Goal: Task Accomplishment & Management: Use online tool/utility

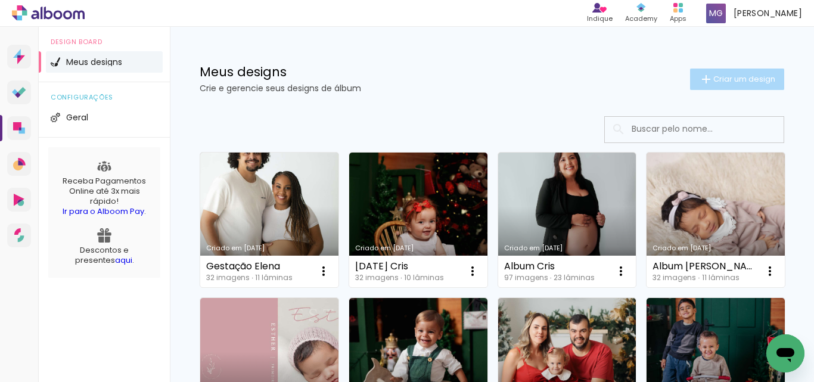
click at [713, 77] on span "Criar um design" at bounding box center [744, 79] width 62 height 8
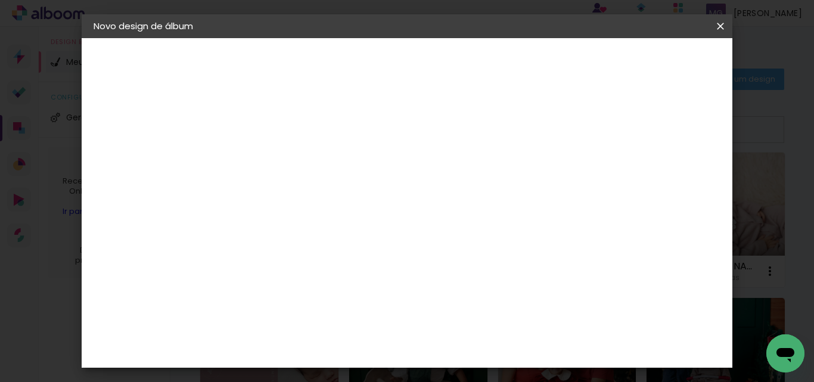
click at [288, 157] on input at bounding box center [288, 160] width 0 height 18
click at [288, 167] on input at bounding box center [288, 160] width 0 height 18
type input "A"
type input "[PERSON_NAME] 5 Anos"
type paper-input "[PERSON_NAME] 5 Anos"
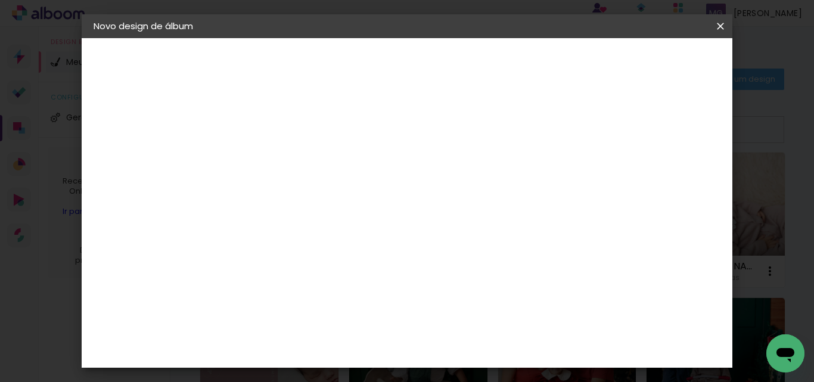
click at [0, 0] on slot "Avançar" at bounding box center [0, 0] width 0 height 0
click at [318, 229] on input at bounding box center [319, 226] width 120 height 15
type input "pe"
type paper-input "pe"
click at [356, 311] on div "[PERSON_NAME] Foto" at bounding box center [319, 320] width 79 height 19
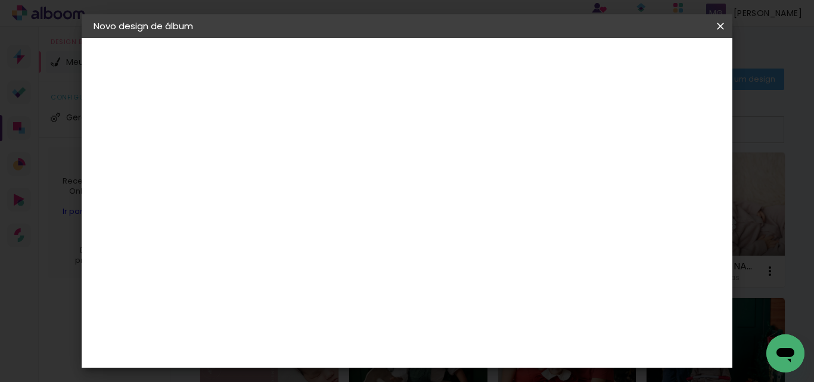
click at [0, 0] on slot "Avançar" at bounding box center [0, 0] width 0 height 0
click at [508, 66] on span "Iniciar design" at bounding box center [494, 67] width 28 height 17
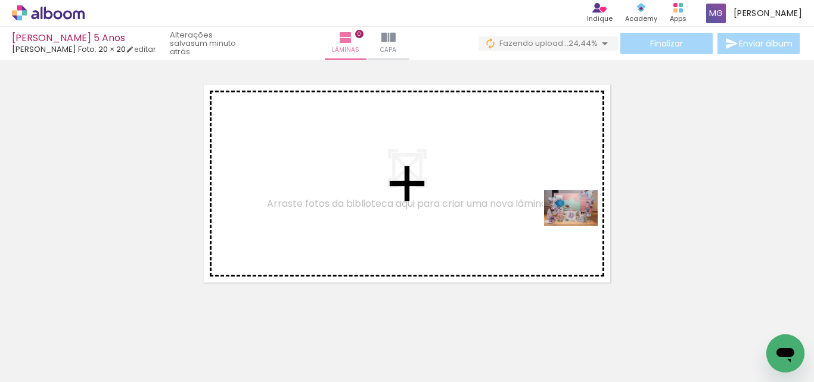
drag, startPoint x: 127, startPoint y: 356, endPoint x: 580, endPoint y: 226, distance: 470.4
click at [580, 226] on quentale-workspace at bounding box center [407, 191] width 814 height 382
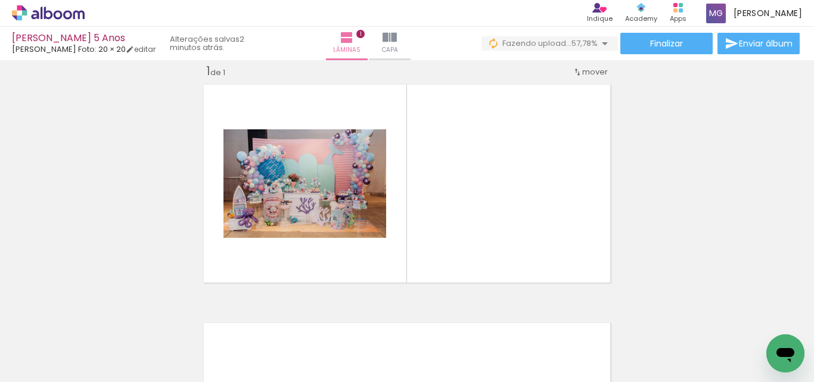
scroll to position [0, 883]
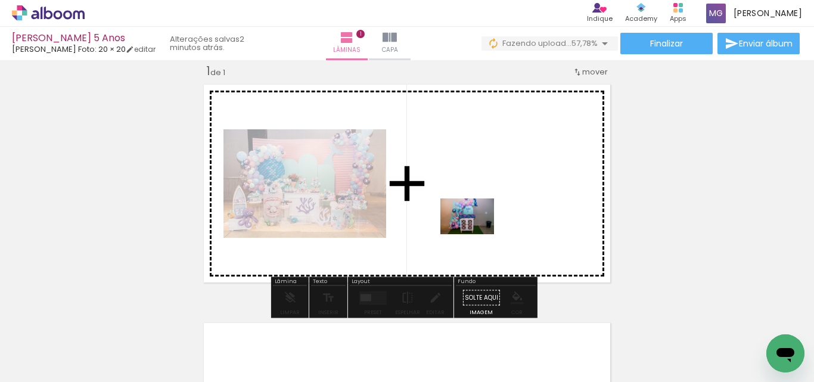
drag, startPoint x: 445, startPoint y: 354, endPoint x: 476, endPoint y: 234, distance: 124.3
click at [476, 234] on quentale-workspace at bounding box center [407, 191] width 814 height 382
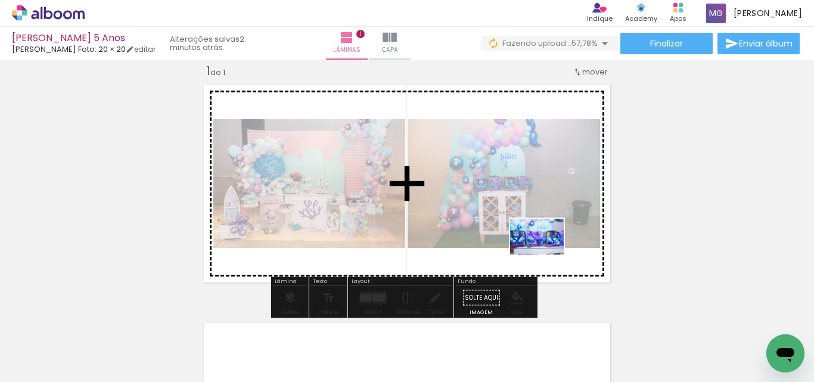
drag, startPoint x: 517, startPoint y: 350, endPoint x: 546, endPoint y: 254, distance: 99.7
click at [546, 254] on quentale-workspace at bounding box center [407, 191] width 814 height 382
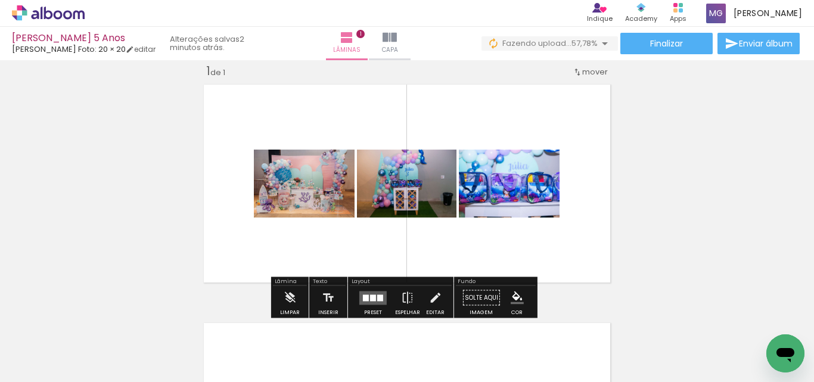
click at [377, 298] on div at bounding box center [380, 297] width 6 height 7
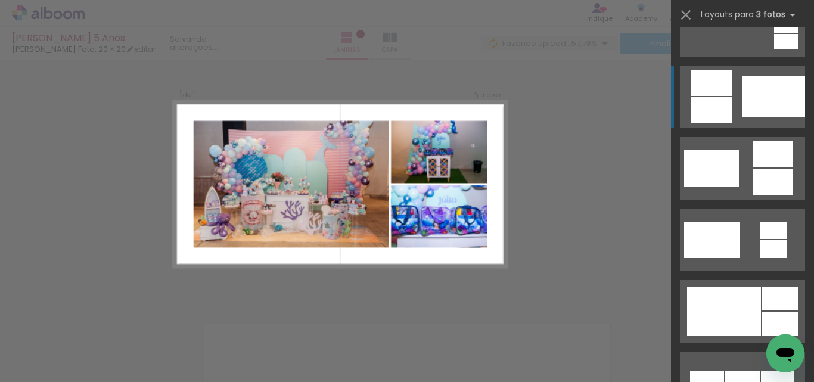
scroll to position [477, 0]
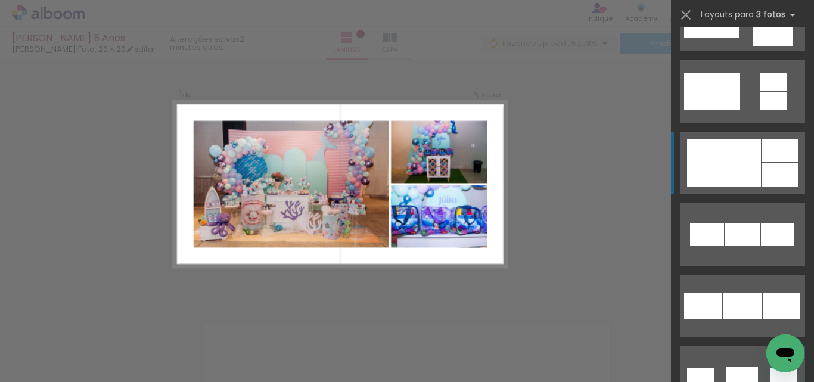
click at [748, 178] on div at bounding box center [724, 163] width 74 height 48
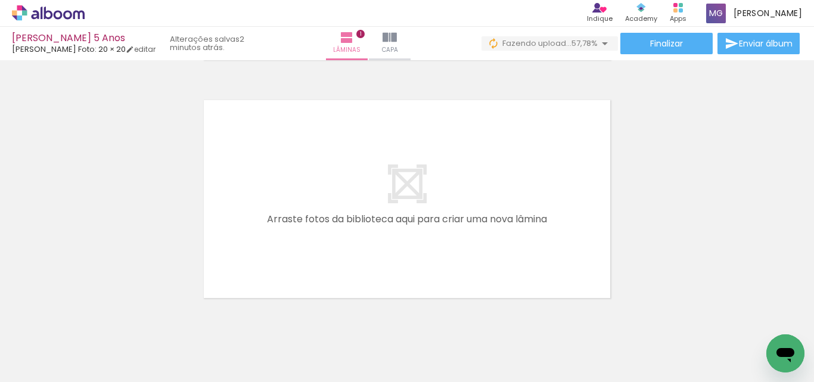
scroll to position [0, 0]
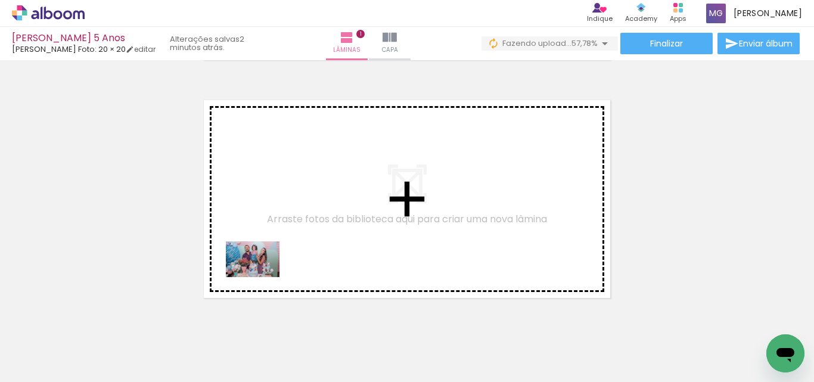
drag, startPoint x: 207, startPoint y: 332, endPoint x: 262, endPoint y: 277, distance: 77.5
click at [262, 277] on quentale-workspace at bounding box center [407, 191] width 814 height 382
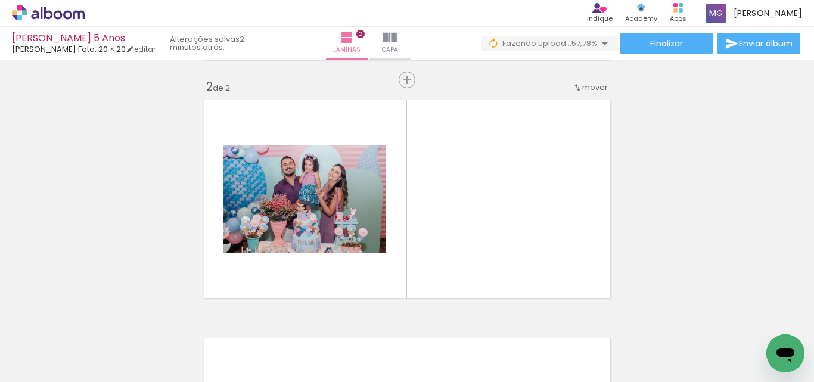
scroll to position [254, 0]
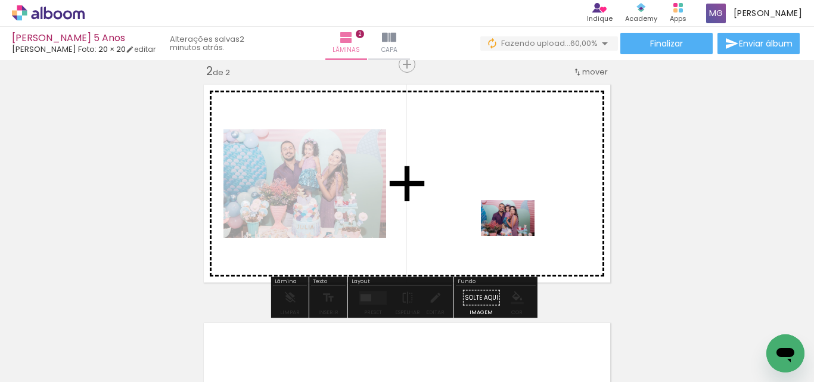
drag, startPoint x: 267, startPoint y: 354, endPoint x: 517, endPoint y: 232, distance: 278.4
click at [517, 232] on quentale-workspace at bounding box center [407, 191] width 814 height 382
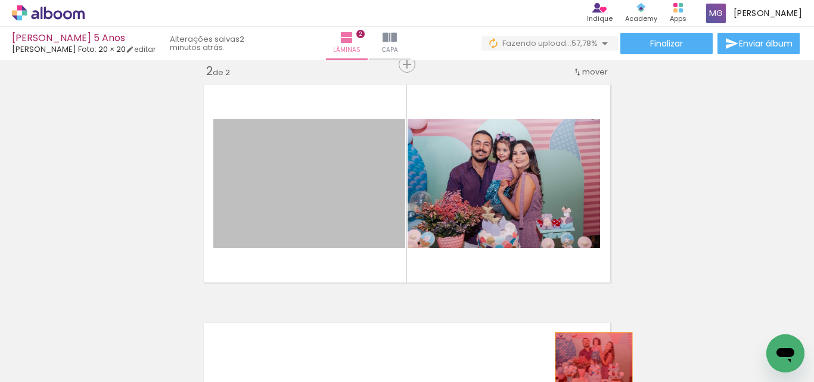
drag, startPoint x: 351, startPoint y: 216, endPoint x: 613, endPoint y: 354, distance: 296.1
click at [613, 354] on quentale-workspace at bounding box center [407, 191] width 814 height 382
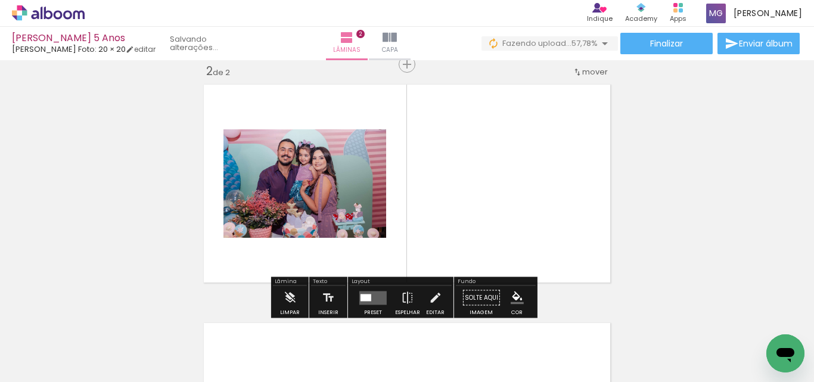
drag, startPoint x: 524, startPoint y: 228, endPoint x: 753, endPoint y: 256, distance: 230.5
click at [796, 266] on div "Inserir lâmina 1 de 2 Inserir lâmina 2 de 2" at bounding box center [407, 168] width 814 height 715
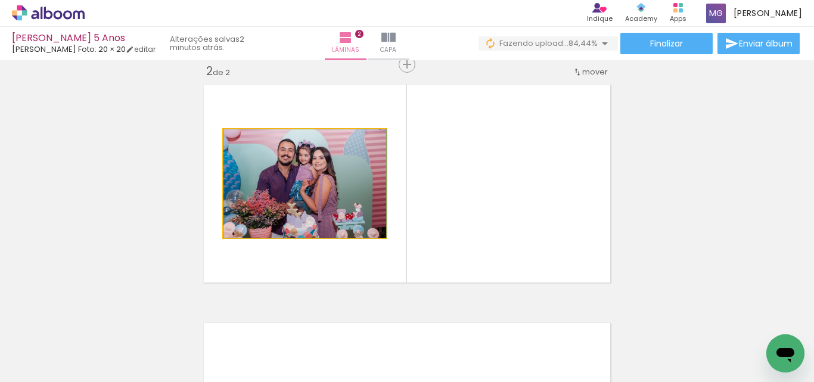
click at [753, 256] on div "Inserir lâmina 1 de 2 Inserir lâmina 2 de 2" at bounding box center [407, 168] width 814 height 715
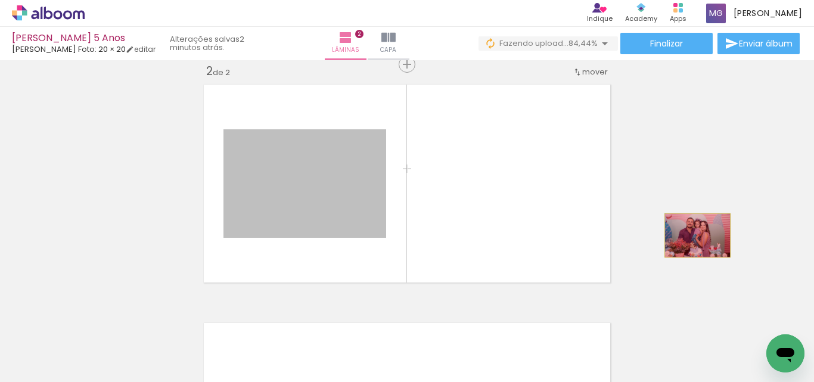
drag, startPoint x: 289, startPoint y: 189, endPoint x: 693, endPoint y: 235, distance: 406.6
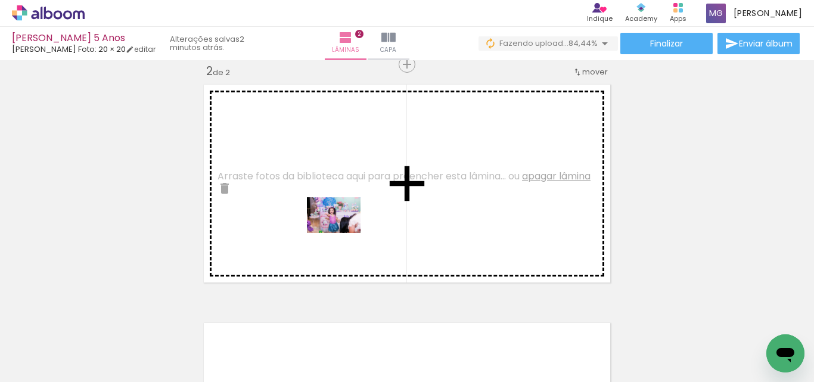
drag, startPoint x: 655, startPoint y: 349, endPoint x: 320, endPoint y: 227, distance: 356.9
click at [320, 227] on quentale-workspace at bounding box center [407, 191] width 814 height 382
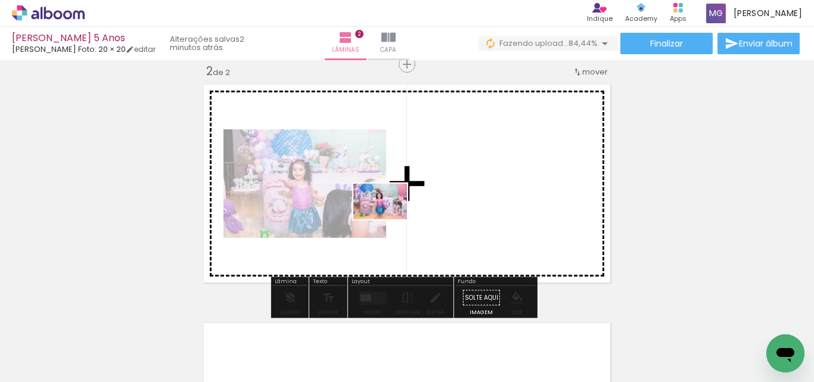
drag, startPoint x: 726, startPoint y: 353, endPoint x: 378, endPoint y: 217, distance: 373.3
click at [378, 217] on quentale-workspace at bounding box center [407, 191] width 814 height 382
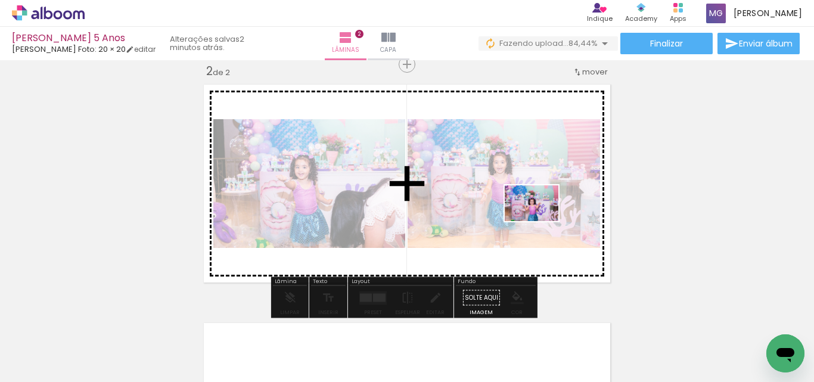
drag, startPoint x: 801, startPoint y: 332, endPoint x: 540, endPoint y: 221, distance: 283.2
click at [540, 221] on quentale-workspace at bounding box center [407, 191] width 814 height 382
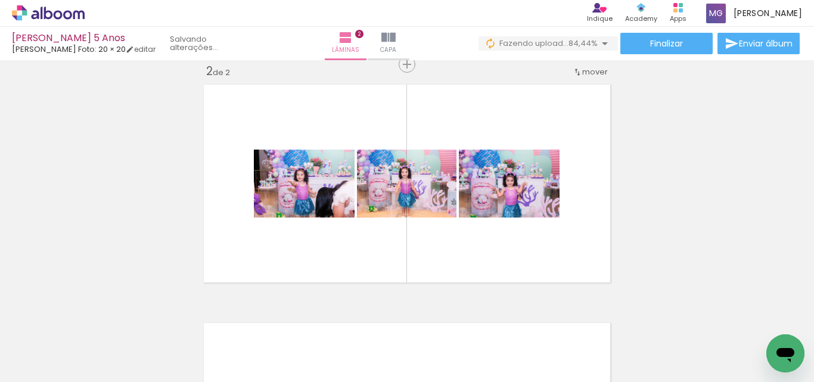
scroll to position [0, 227]
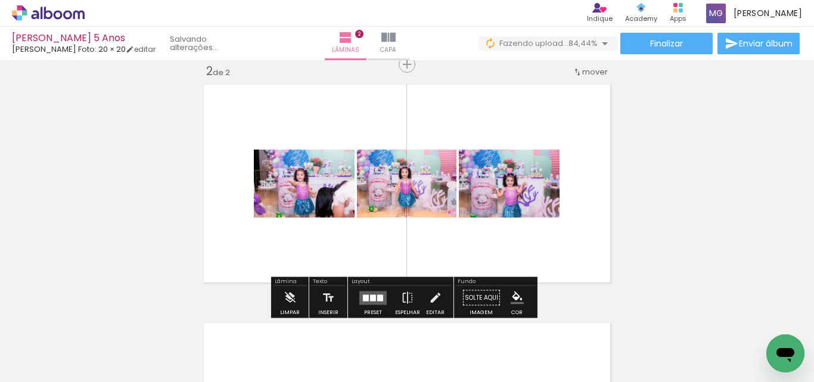
click at [379, 293] on quentale-layouter at bounding box center [372, 298] width 27 height 14
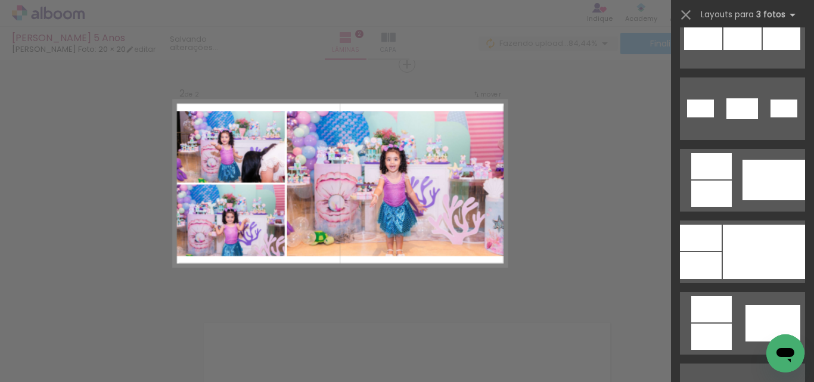
scroll to position [774, 0]
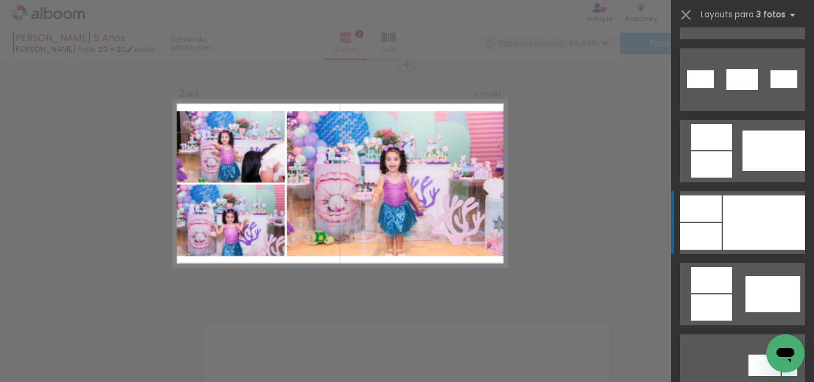
click at [745, 234] on div at bounding box center [764, 222] width 82 height 54
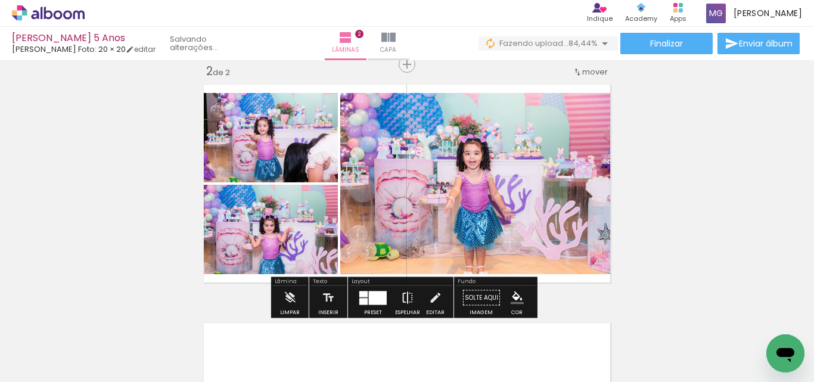
click at [403, 294] on iron-icon at bounding box center [407, 298] width 13 height 24
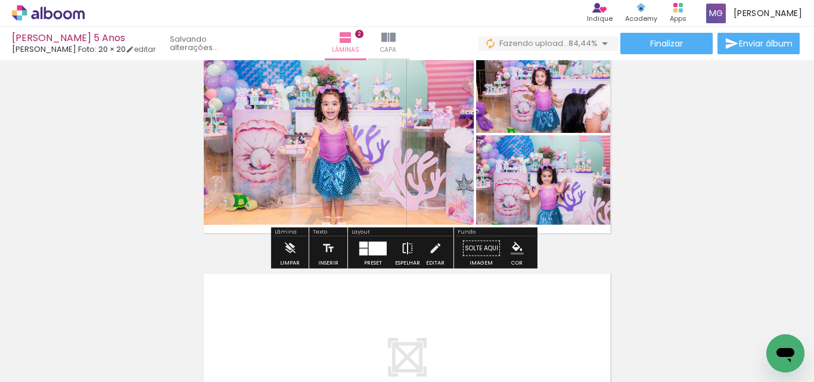
scroll to position [313, 0]
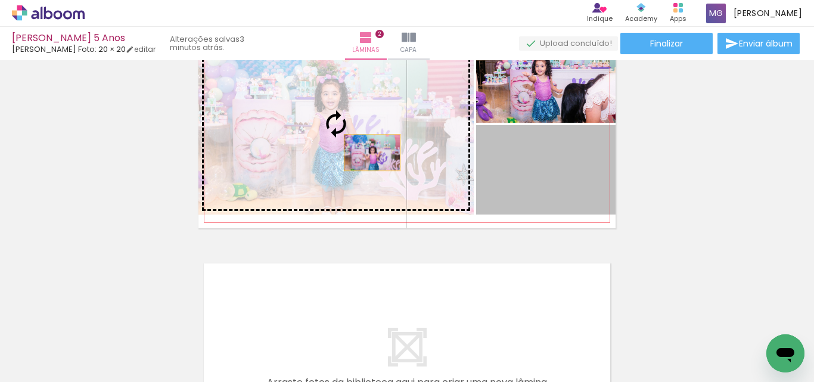
drag, startPoint x: 555, startPoint y: 195, endPoint x: 368, endPoint y: 153, distance: 192.5
click at [0, 0] on slot at bounding box center [0, 0] width 0 height 0
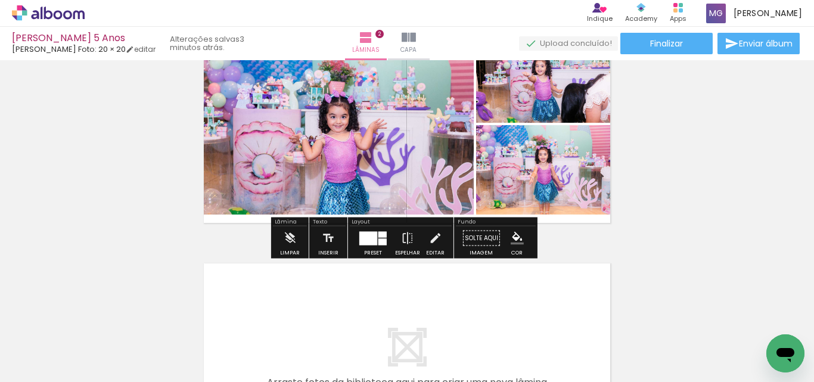
click at [670, 188] on div "Inserir lâmina 1 de 2 Inserir lâmina 2 de 2" at bounding box center [407, 108] width 814 height 715
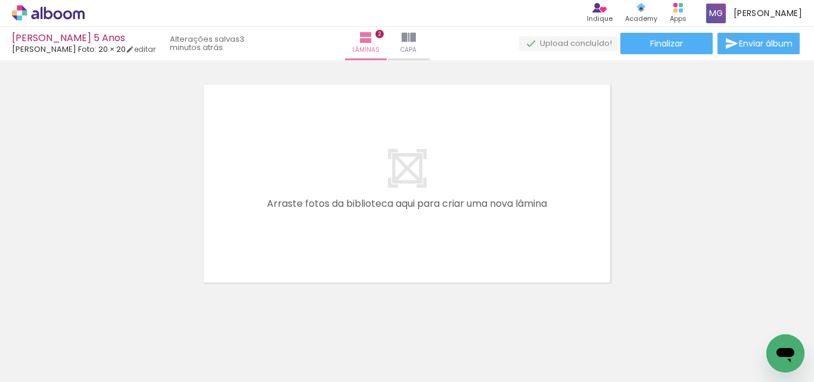
scroll to position [0, 525]
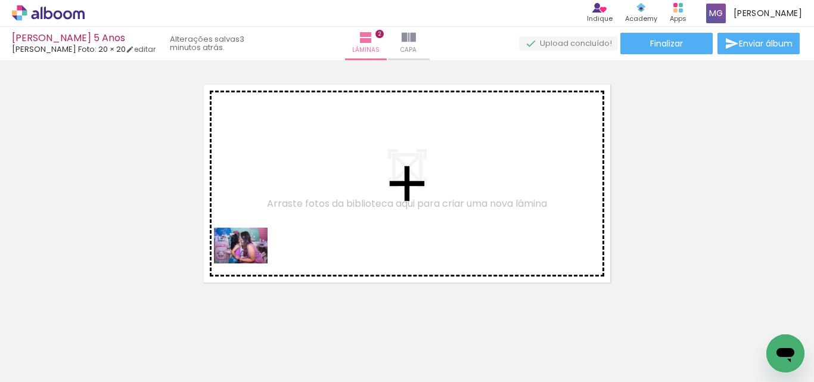
drag, startPoint x: 328, startPoint y: 348, endPoint x: 250, endPoint y: 263, distance: 115.1
click at [250, 263] on quentale-workspace at bounding box center [407, 191] width 814 height 382
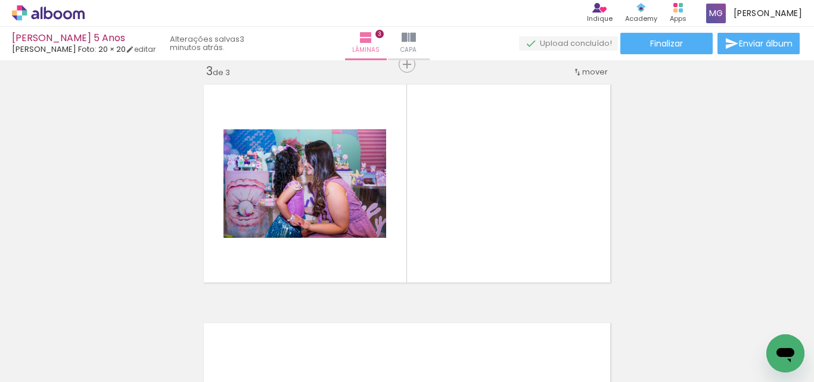
scroll to position [492, 0]
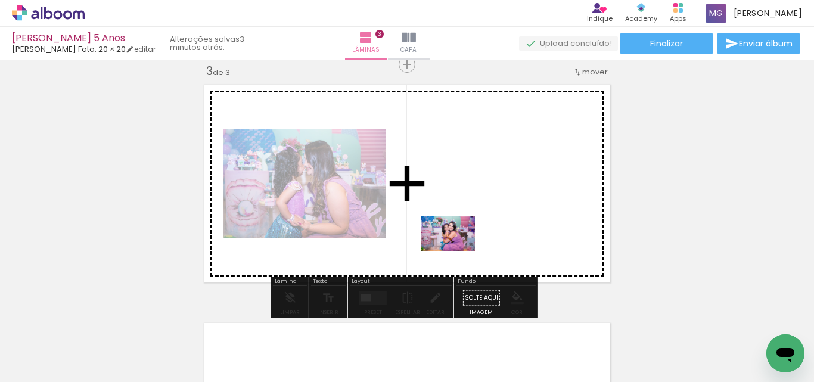
drag, startPoint x: 399, startPoint y: 351, endPoint x: 457, endPoint y: 251, distance: 115.1
click at [457, 251] on quentale-workspace at bounding box center [407, 191] width 814 height 382
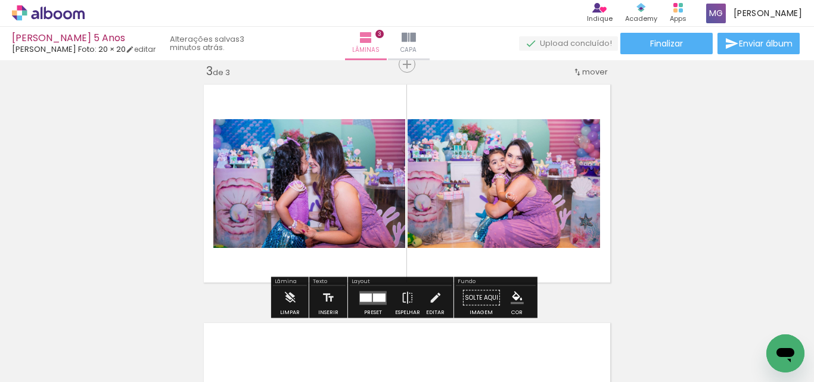
click at [378, 299] on div at bounding box center [379, 297] width 13 height 8
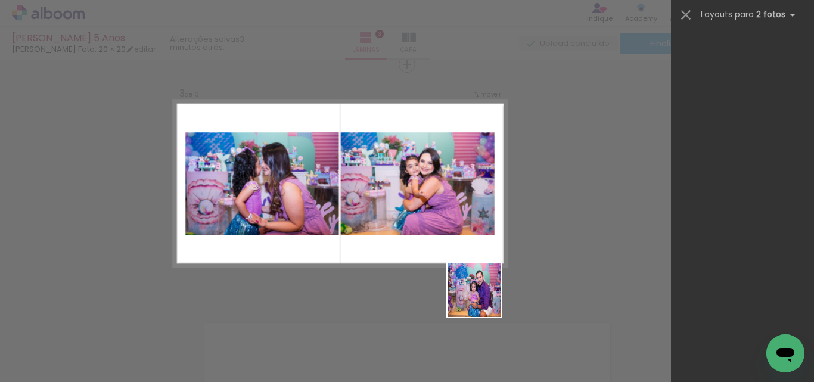
scroll to position [0, 0]
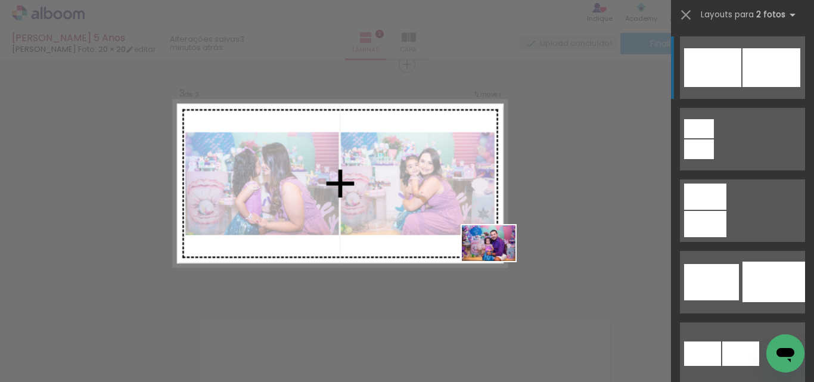
drag, startPoint x: 478, startPoint y: 350, endPoint x: 497, endPoint y: 261, distance: 90.8
click at [497, 261] on quentale-workspace at bounding box center [407, 191] width 814 height 382
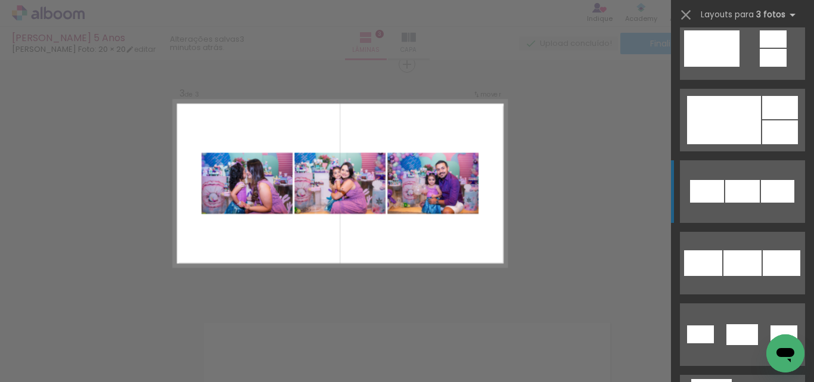
scroll to position [536, 0]
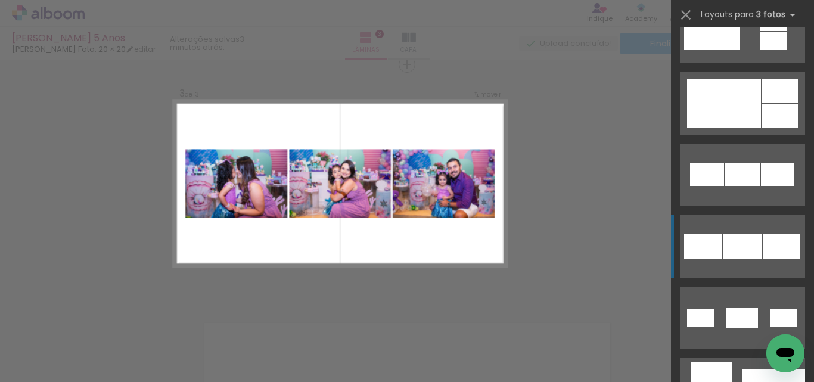
click at [723, 241] on div at bounding box center [742, 247] width 38 height 26
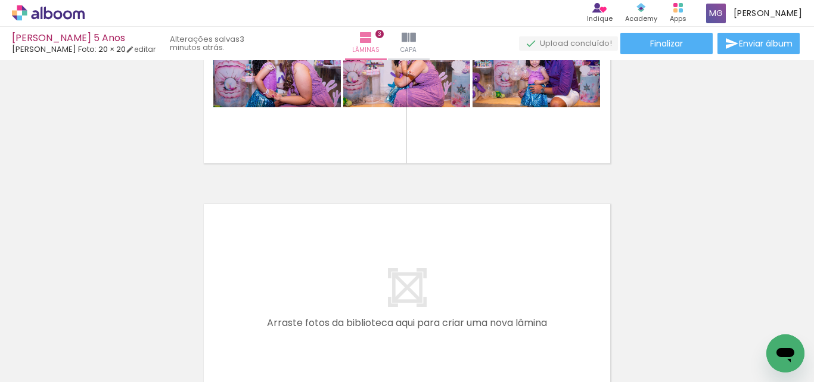
scroll to position [0, 573]
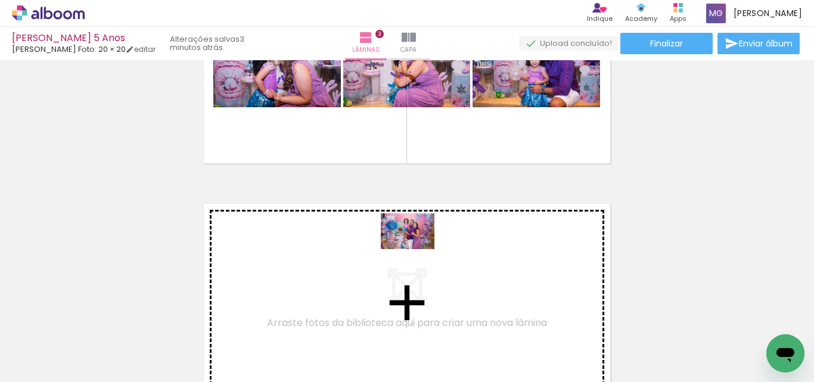
drag, startPoint x: 558, startPoint y: 344, endPoint x: 416, endPoint y: 249, distance: 170.4
click at [416, 249] on quentale-workspace at bounding box center [407, 191] width 814 height 382
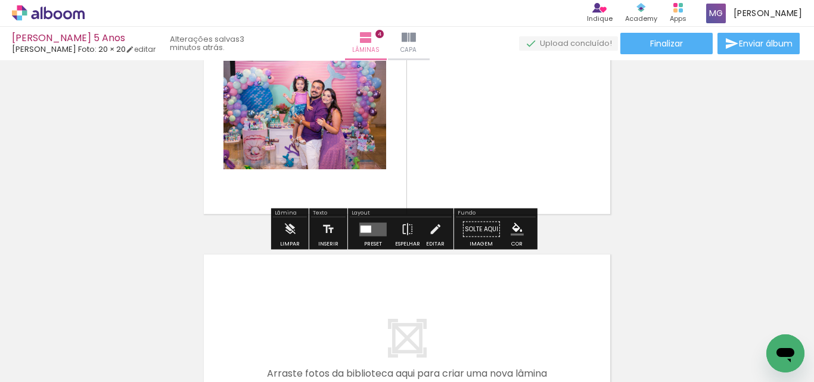
scroll to position [850, 0]
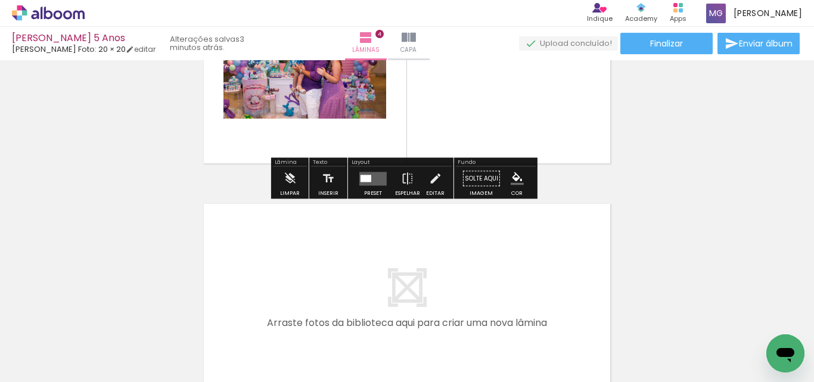
click at [364, 169] on div at bounding box center [373, 179] width 32 height 24
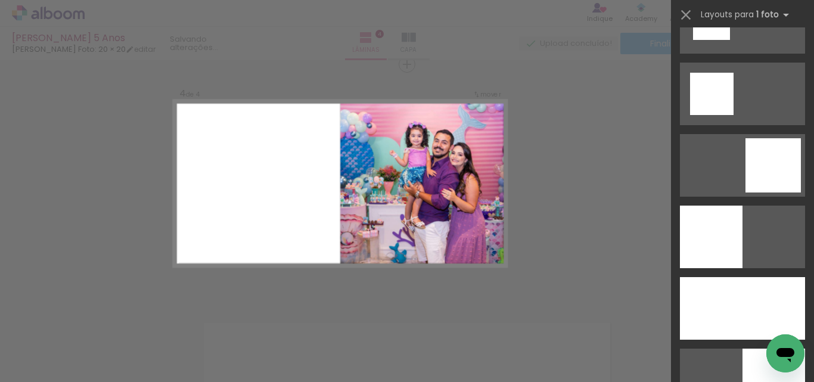
scroll to position [1668, 0]
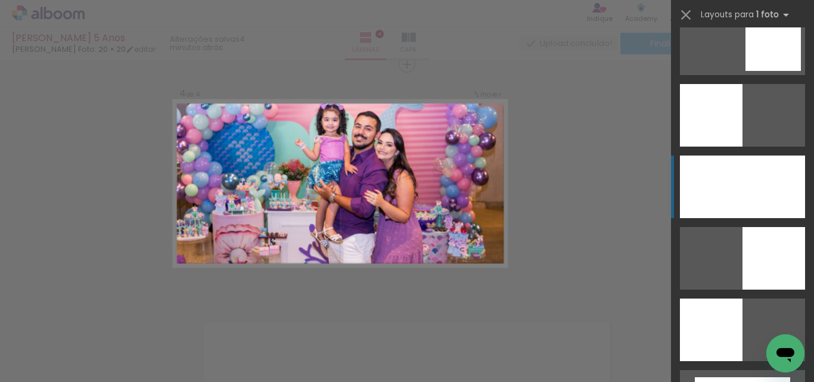
click at [761, 200] on div at bounding box center [742, 186] width 125 height 63
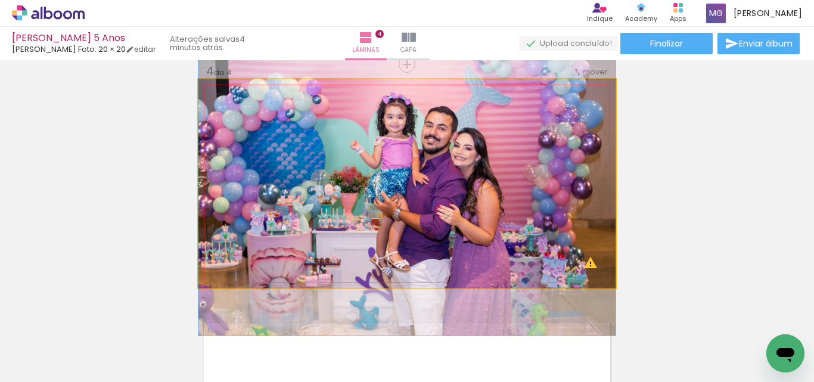
drag, startPoint x: 489, startPoint y: 147, endPoint x: 490, endPoint y: 160, distance: 13.8
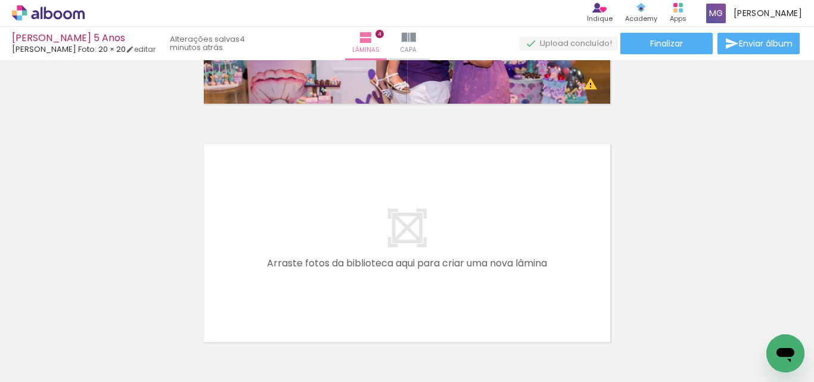
scroll to position [850, 0]
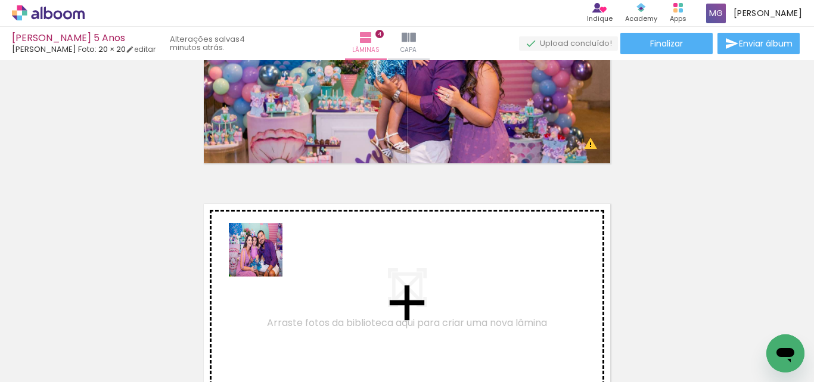
drag, startPoint x: 298, startPoint y: 267, endPoint x: 265, endPoint y: 259, distance: 35.0
click at [265, 259] on quentale-workspace at bounding box center [407, 191] width 814 height 382
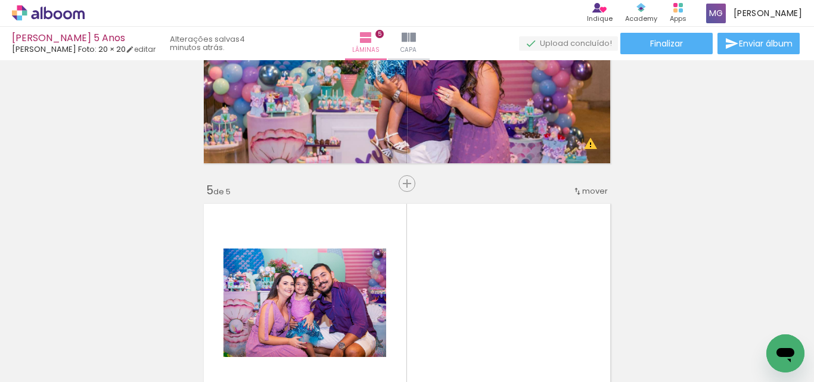
scroll to position [969, 0]
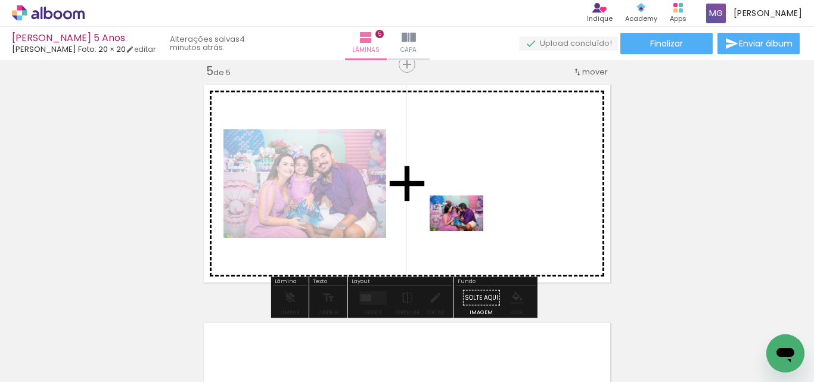
drag, startPoint x: 494, startPoint y: 324, endPoint x: 415, endPoint y: 380, distance: 97.0
click at [465, 231] on quentale-workspace at bounding box center [407, 191] width 814 height 382
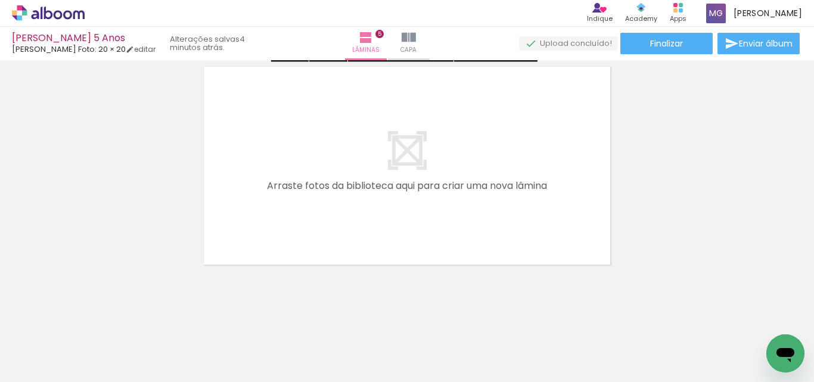
scroll to position [1229, 0]
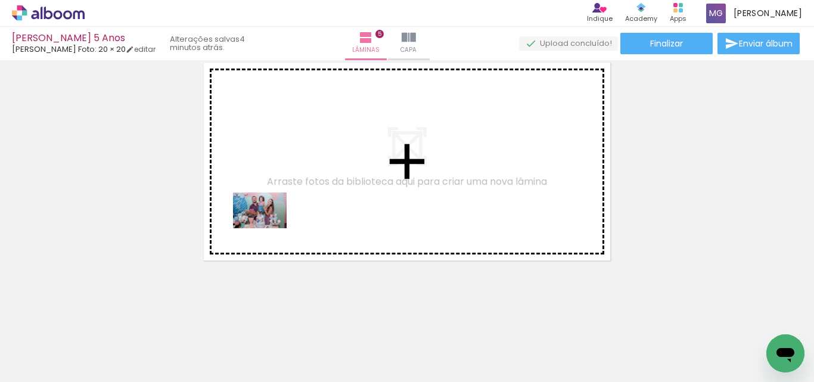
drag, startPoint x: 174, startPoint y: 287, endPoint x: 269, endPoint y: 228, distance: 111.6
click at [269, 228] on quentale-workspace at bounding box center [407, 191] width 814 height 382
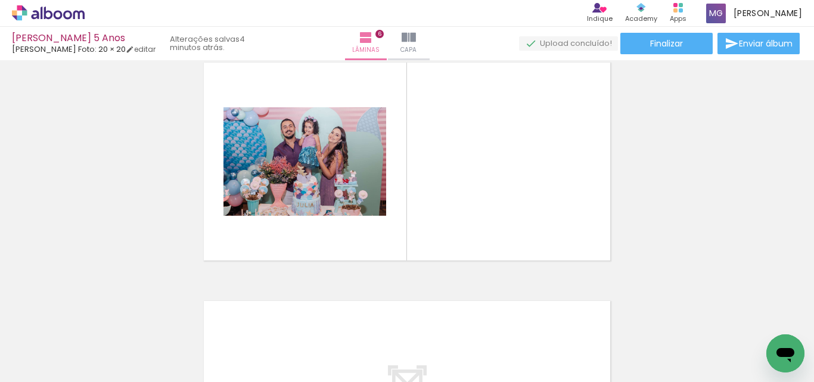
scroll to position [1207, 0]
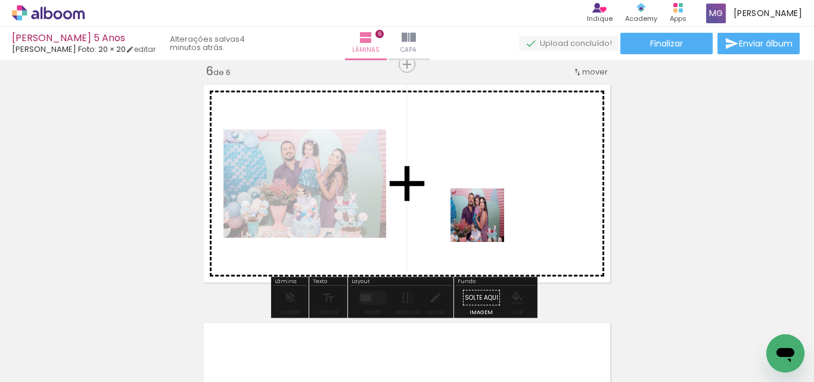
drag, startPoint x: 448, startPoint y: 232, endPoint x: 487, endPoint y: 224, distance: 39.5
click at [487, 224] on quentale-workspace at bounding box center [407, 191] width 814 height 382
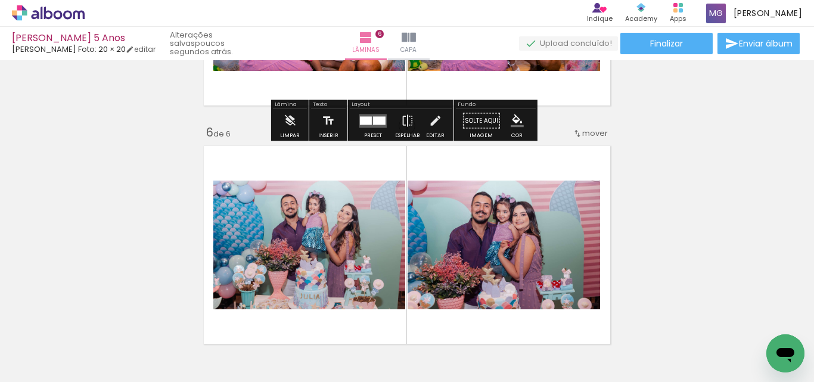
scroll to position [1147, 0]
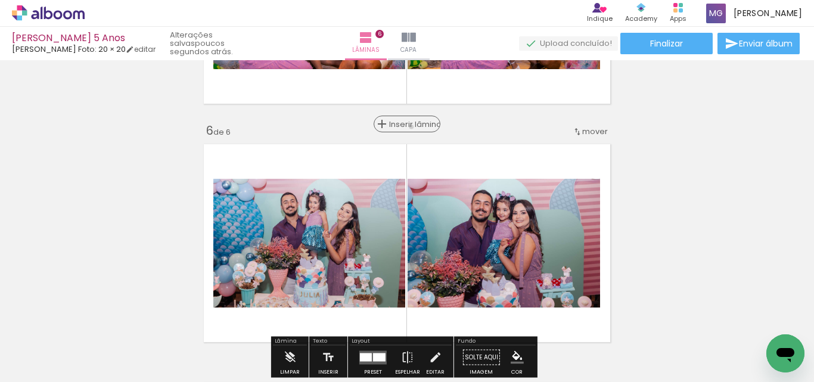
click at [409, 127] on span "Inserir lâmina" at bounding box center [412, 124] width 46 height 8
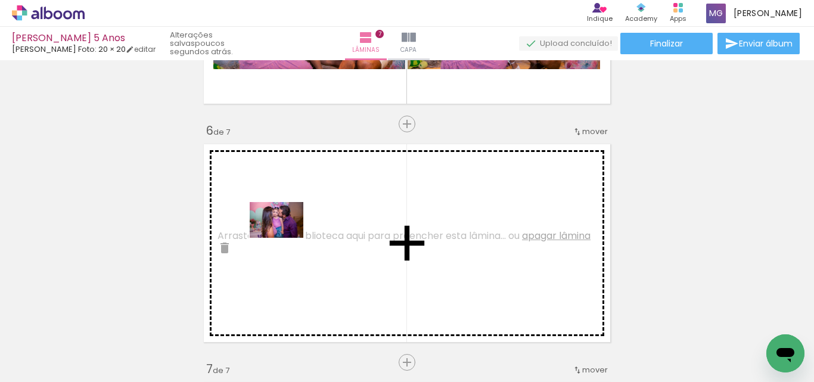
drag, startPoint x: 353, startPoint y: 291, endPoint x: 285, endPoint y: 238, distance: 86.5
click at [285, 238] on quentale-workspace at bounding box center [407, 191] width 814 height 382
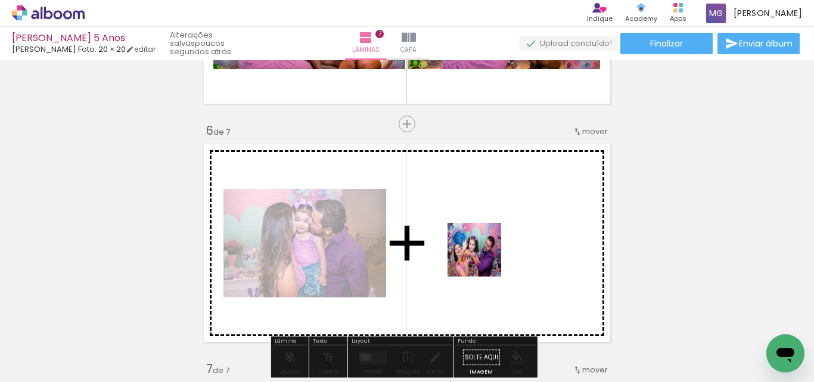
drag, startPoint x: 482, startPoint y: 276, endPoint x: 484, endPoint y: 252, distance: 24.5
click at [484, 252] on quentale-workspace at bounding box center [407, 191] width 814 height 382
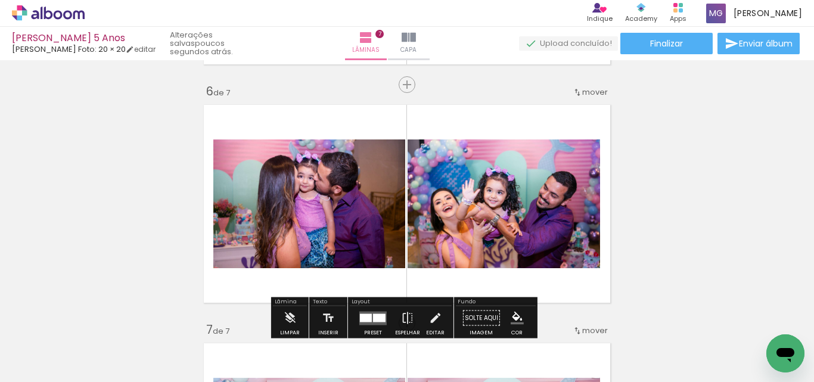
scroll to position [1207, 0]
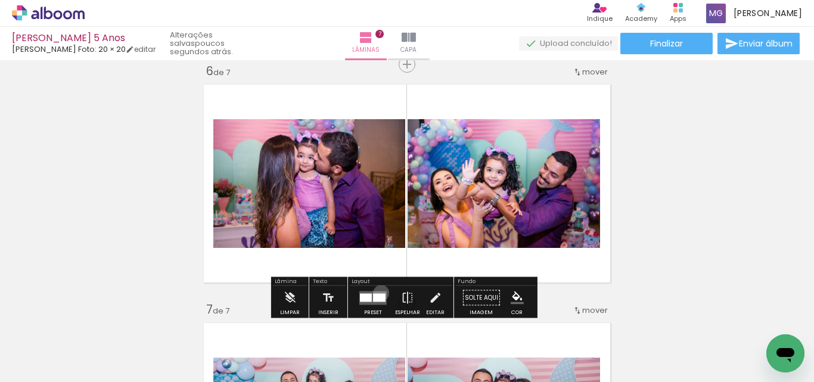
click at [378, 293] on quentale-layouter at bounding box center [372, 298] width 27 height 14
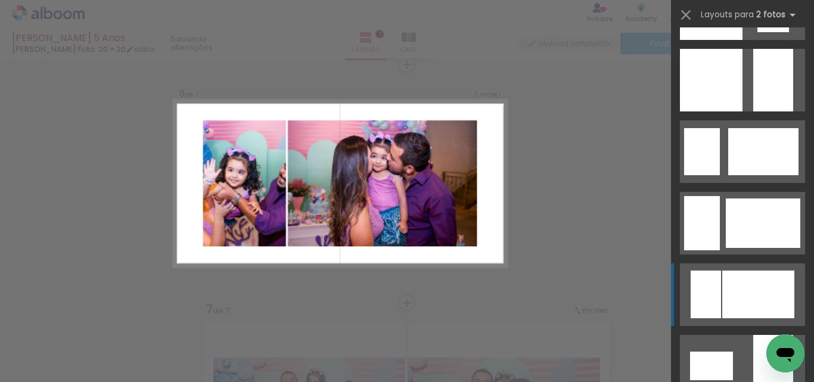
scroll to position [1787, 0]
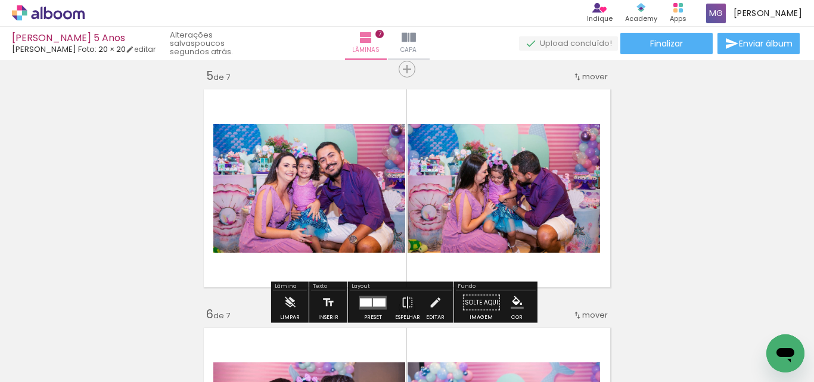
scroll to position [969, 0]
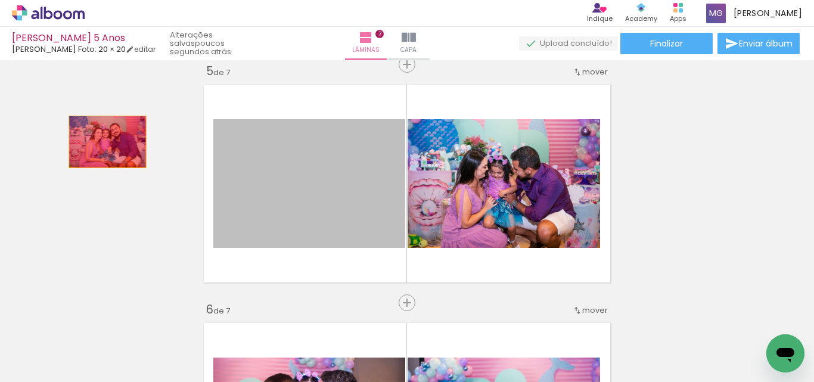
drag, startPoint x: 324, startPoint y: 174, endPoint x: 103, endPoint y: 142, distance: 223.3
click at [103, 142] on div "Inserir lâmina 1 de 7 Inserir lâmina 2 de 7 Inserir lâmina 3 de 7 Inserir lâmin…" at bounding box center [407, 49] width 814 height 1907
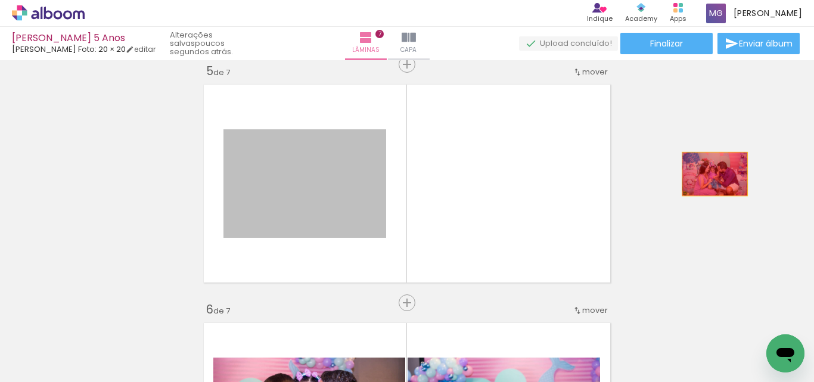
drag, startPoint x: 375, startPoint y: 208, endPoint x: 723, endPoint y: 174, distance: 350.2
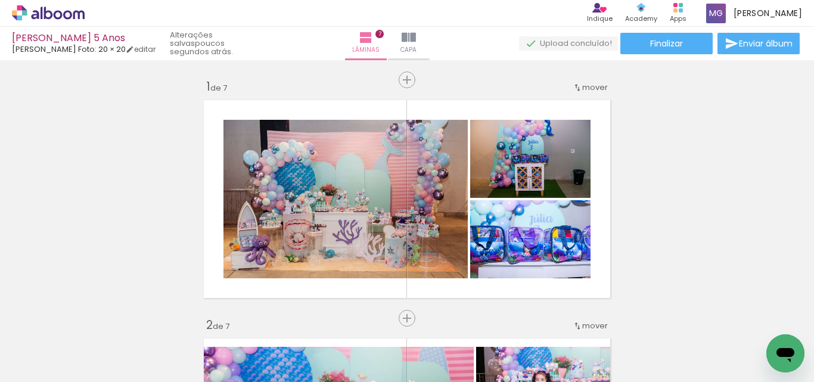
scroll to position [0, 66]
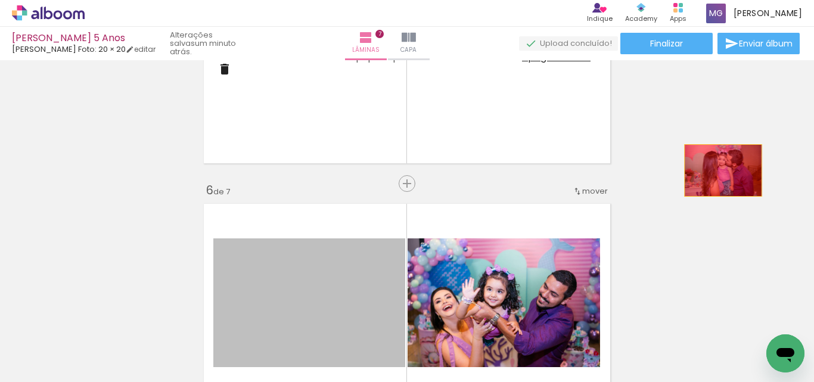
drag, startPoint x: 344, startPoint y: 256, endPoint x: 718, endPoint y: 170, distance: 383.8
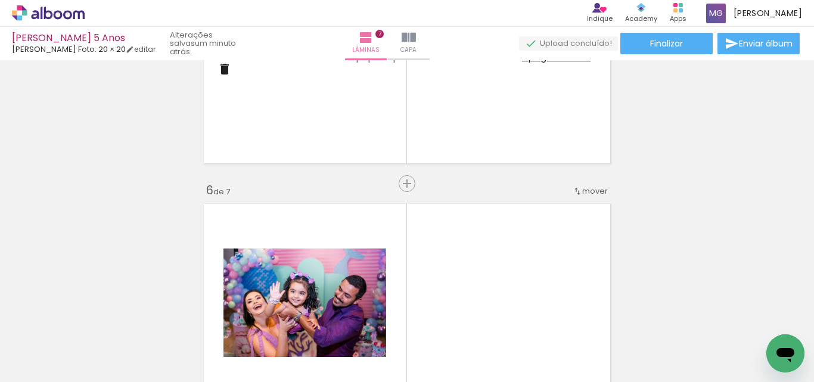
drag, startPoint x: 651, startPoint y: 220, endPoint x: 695, endPoint y: 211, distance: 45.1
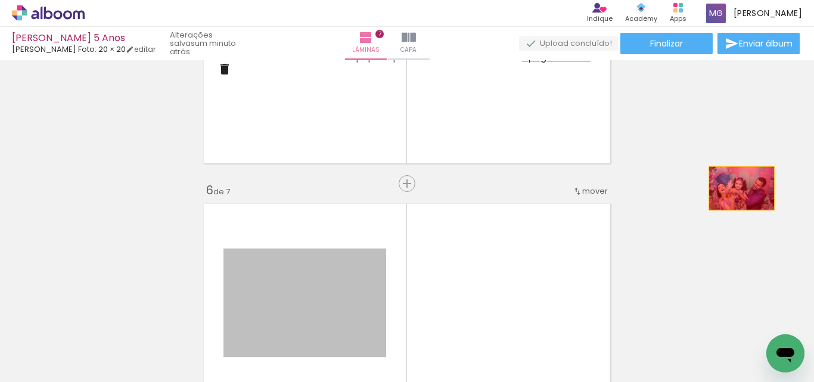
drag, startPoint x: 341, startPoint y: 282, endPoint x: 685, endPoint y: 192, distance: 356.0
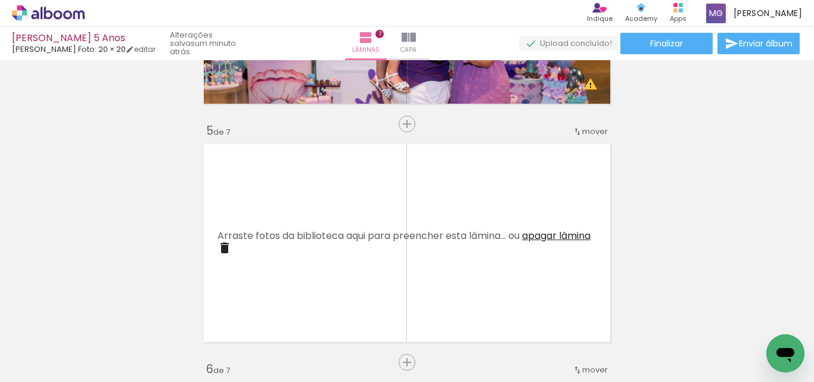
scroll to position [0, 18]
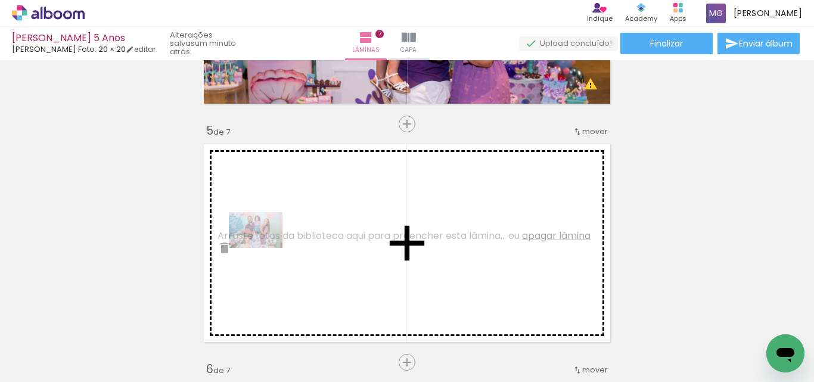
drag, startPoint x: 185, startPoint y: 350, endPoint x: 266, endPoint y: 246, distance: 131.9
click at [266, 246] on quentale-workspace at bounding box center [407, 191] width 814 height 382
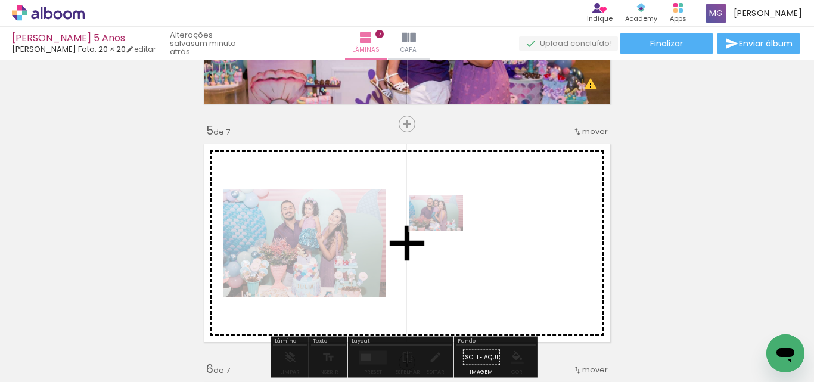
drag, startPoint x: 253, startPoint y: 338, endPoint x: 445, endPoint y: 231, distance: 220.1
click at [445, 231] on quentale-workspace at bounding box center [407, 191] width 814 height 382
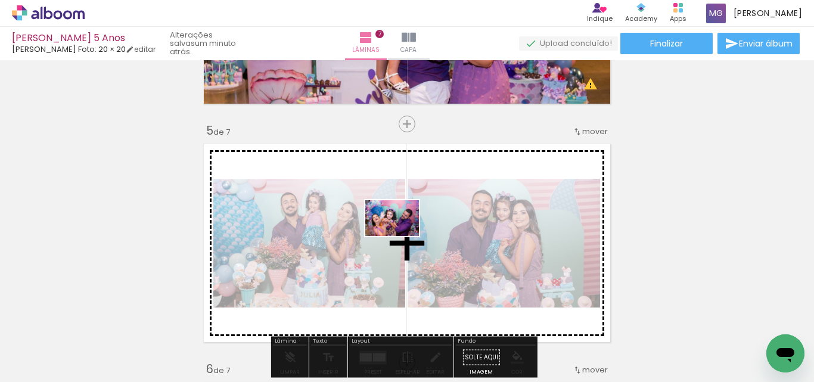
drag, startPoint x: 504, startPoint y: 341, endPoint x: 401, endPoint y: 236, distance: 147.0
click at [401, 236] on quentale-workspace at bounding box center [407, 191] width 814 height 382
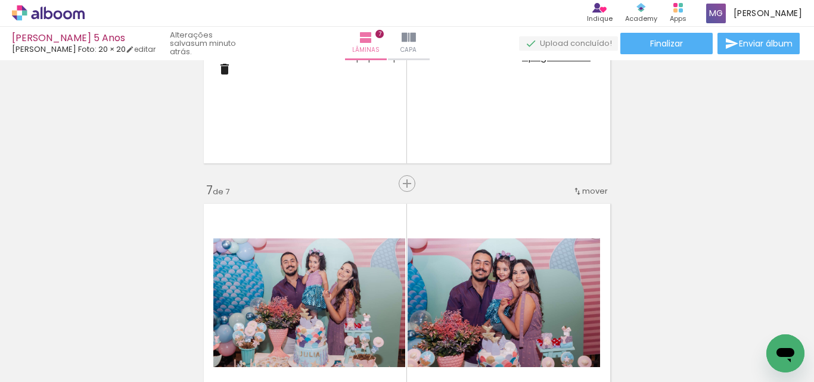
scroll to position [1445, 0]
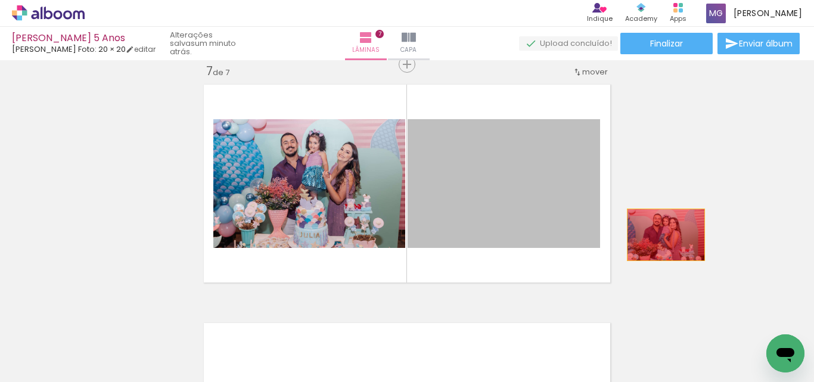
drag, startPoint x: 448, startPoint y: 229, endPoint x: 309, endPoint y: 216, distance: 139.5
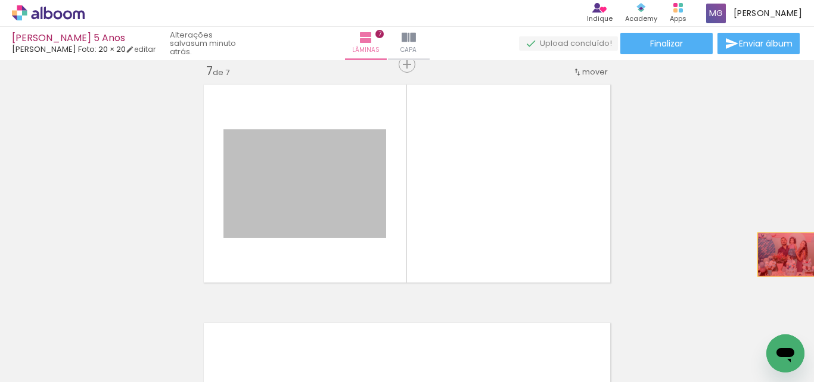
drag, startPoint x: 387, startPoint y: 214, endPoint x: 786, endPoint y: 254, distance: 400.6
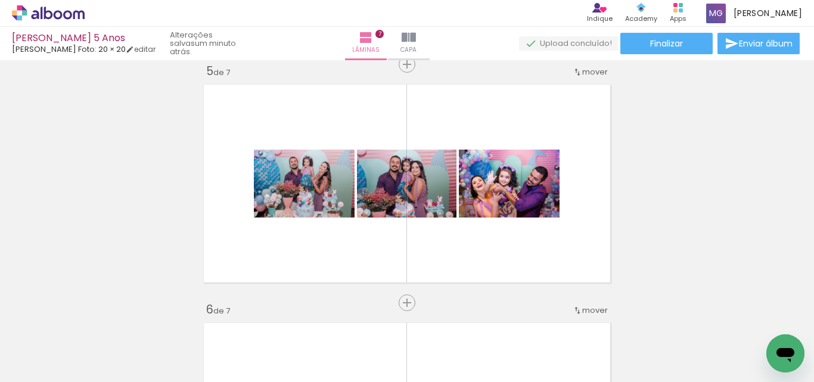
scroll to position [0, 136]
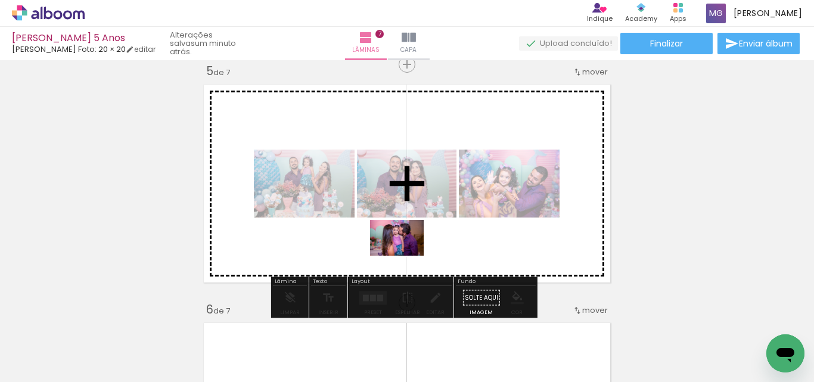
drag, startPoint x: 336, startPoint y: 349, endPoint x: 406, endPoint y: 256, distance: 116.6
click at [406, 256] on quentale-workspace at bounding box center [407, 191] width 814 height 382
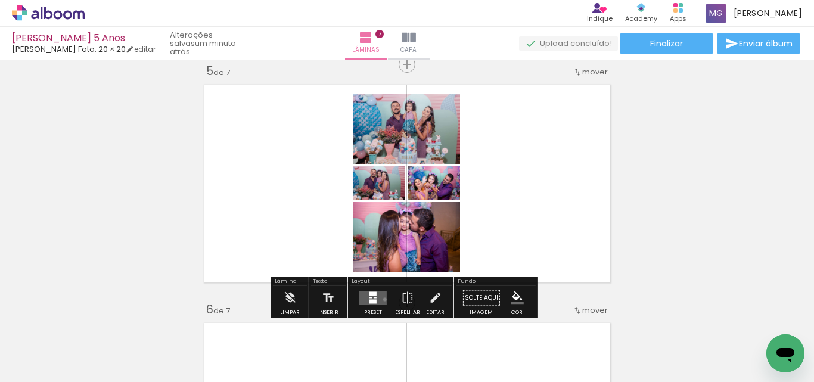
click at [382, 299] on quentale-layouter at bounding box center [372, 298] width 27 height 14
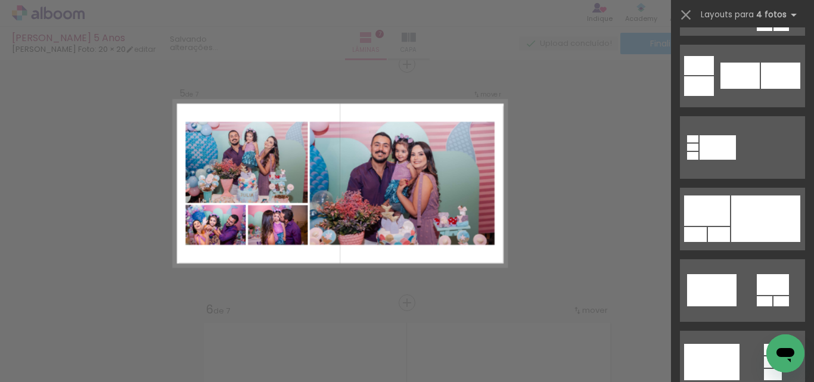
scroll to position [3396, 0]
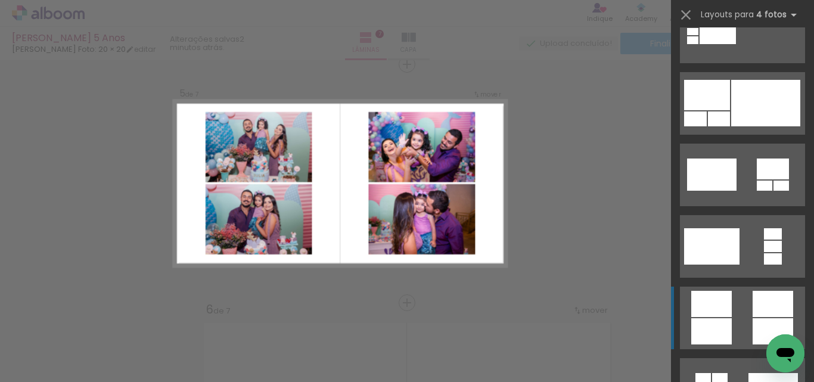
click at [730, 303] on quentale-layouter at bounding box center [742, 318] width 125 height 63
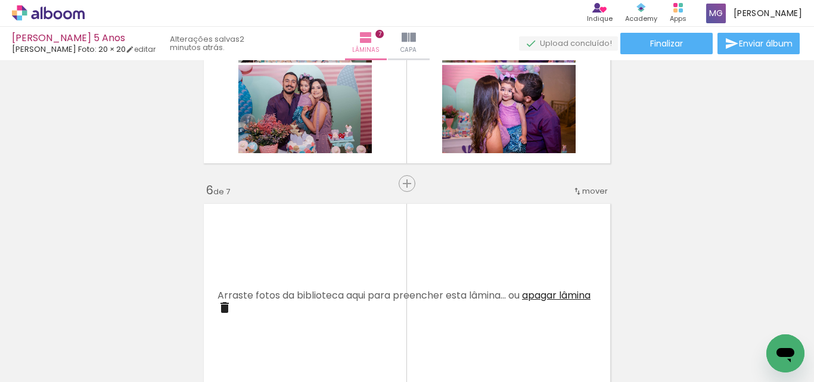
scroll to position [0, 522]
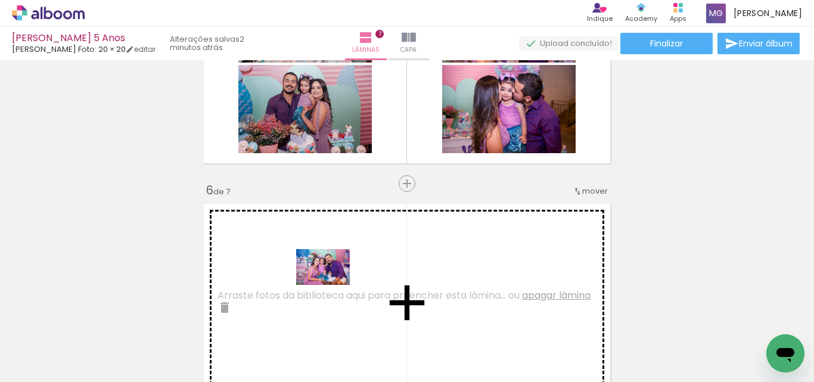
drag, startPoint x: 474, startPoint y: 350, endPoint x: 555, endPoint y: 351, distance: 81.6
click at [312, 274] on quentale-workspace at bounding box center [407, 191] width 814 height 382
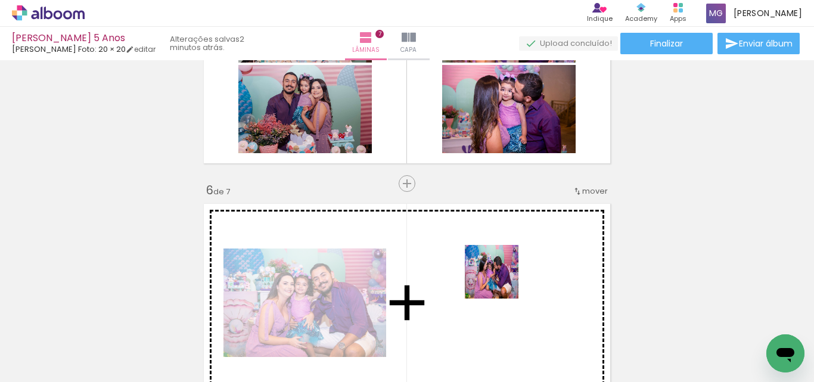
drag, startPoint x: 542, startPoint y: 348, endPoint x: 488, endPoint y: 267, distance: 97.0
click at [488, 267] on quentale-workspace at bounding box center [407, 191] width 814 height 382
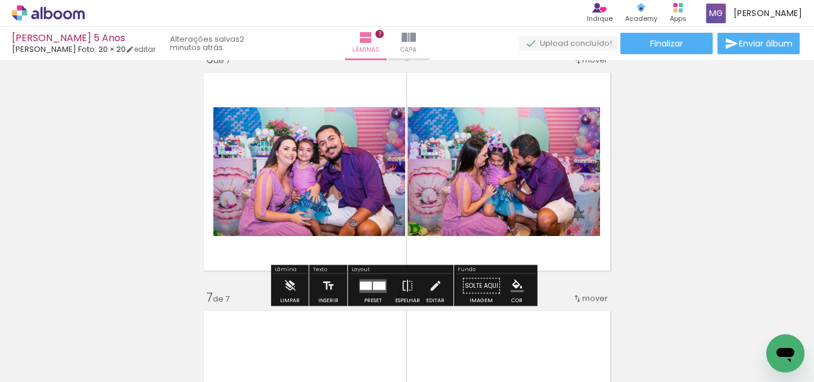
scroll to position [1267, 0]
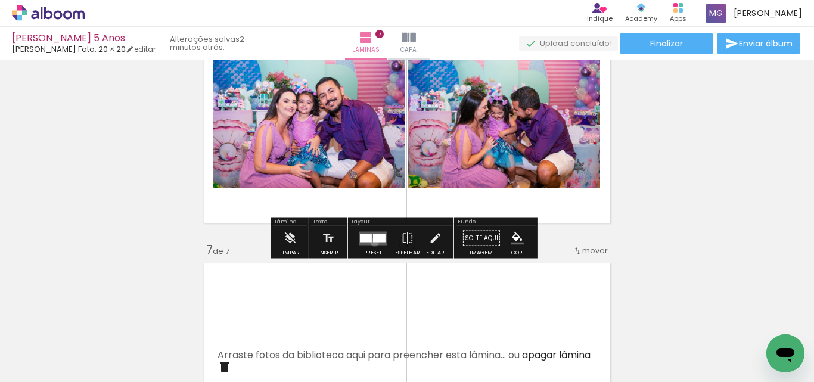
click at [372, 242] on quentale-layouter at bounding box center [372, 238] width 27 height 14
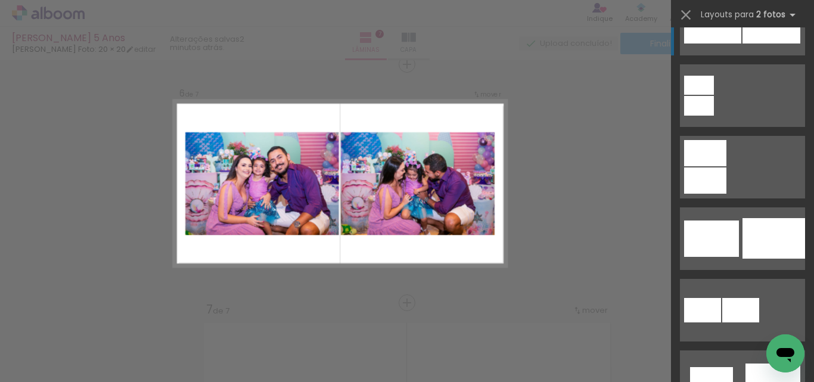
scroll to position [60, 0]
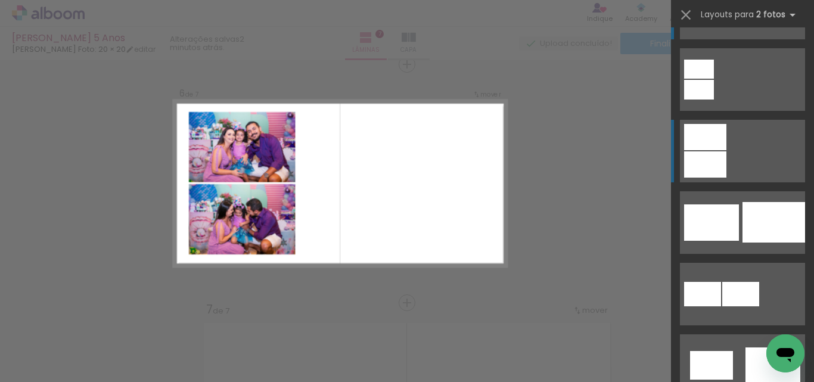
click at [696, 153] on div at bounding box center [705, 164] width 42 height 26
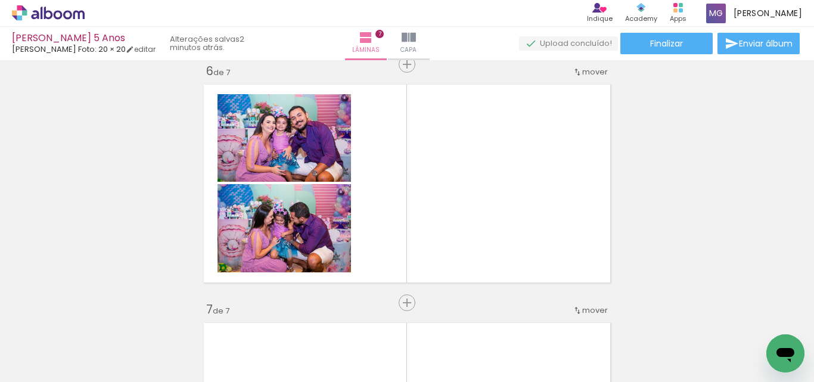
scroll to position [0, 179]
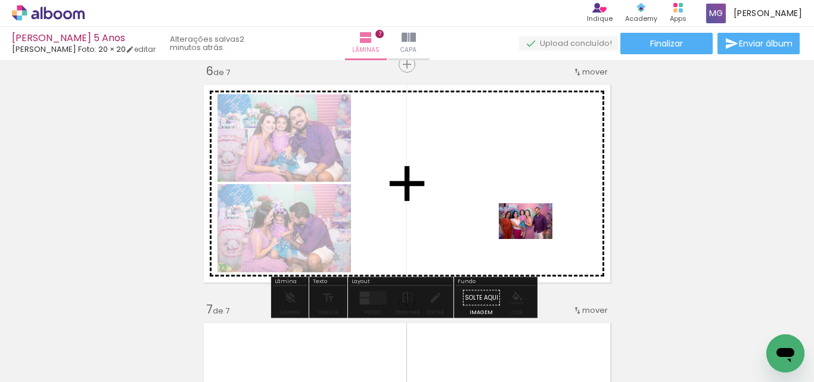
drag, startPoint x: 346, startPoint y: 287, endPoint x: 534, endPoint y: 239, distance: 194.2
click at [534, 239] on quentale-workspace at bounding box center [407, 191] width 814 height 382
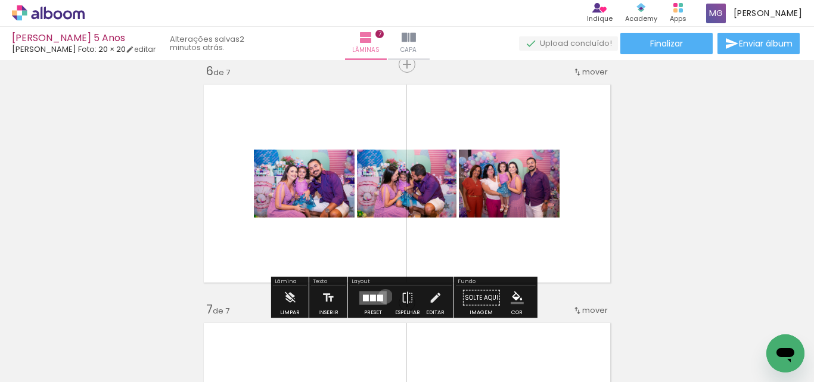
click at [382, 296] on quentale-layouter at bounding box center [372, 298] width 27 height 14
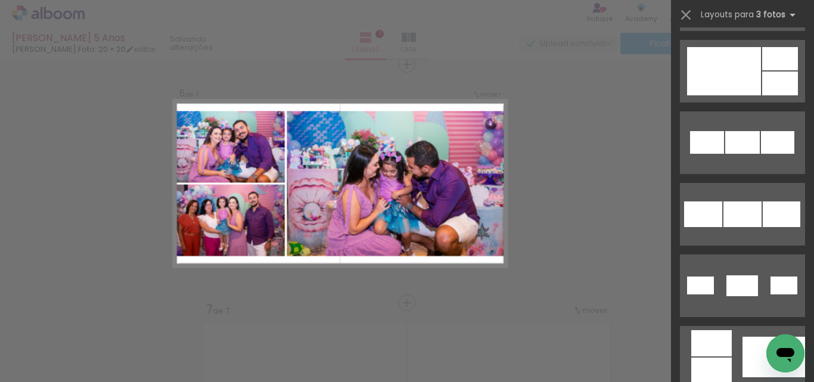
scroll to position [774, 0]
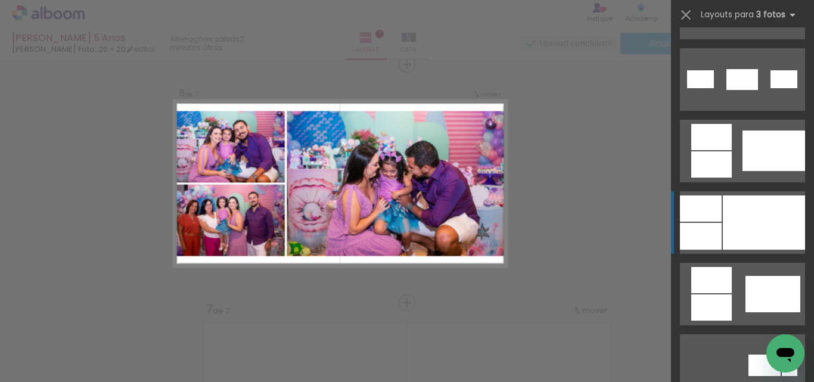
click at [746, 211] on div at bounding box center [764, 222] width 82 height 54
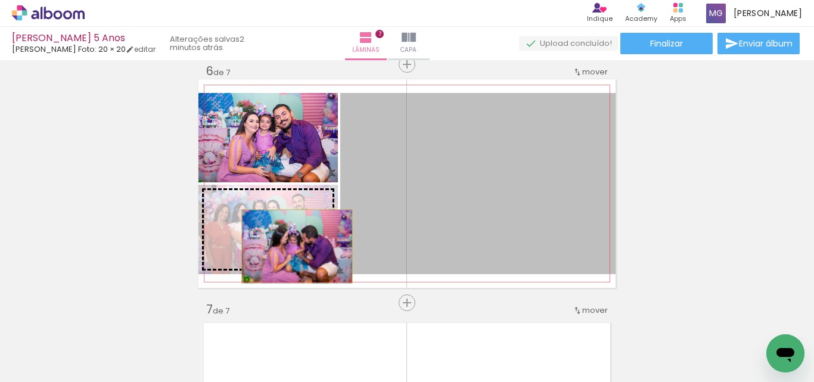
drag, startPoint x: 450, startPoint y: 223, endPoint x: 293, endPoint y: 246, distance: 158.9
click at [0, 0] on slot at bounding box center [0, 0] width 0 height 0
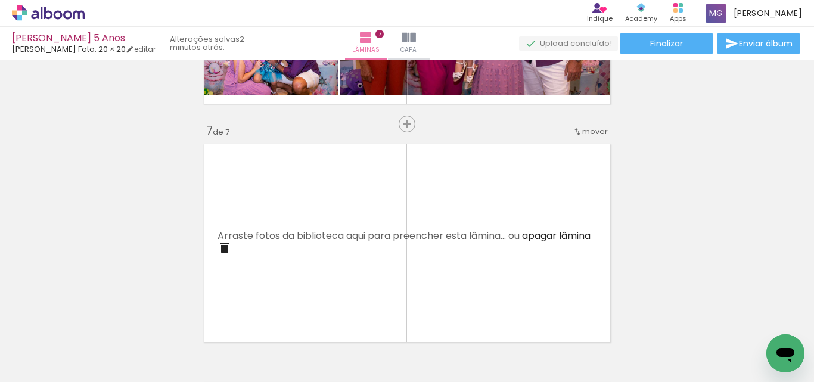
scroll to position [0, 434]
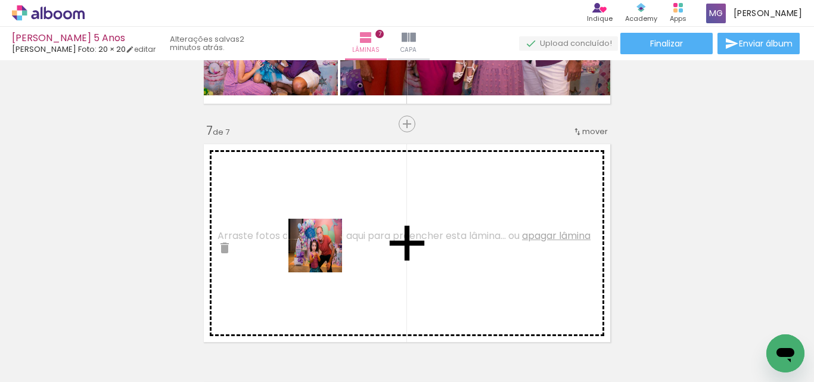
drag, startPoint x: 166, startPoint y: 355, endPoint x: 328, endPoint y: 252, distance: 192.5
click at [328, 252] on quentale-workspace at bounding box center [407, 191] width 814 height 382
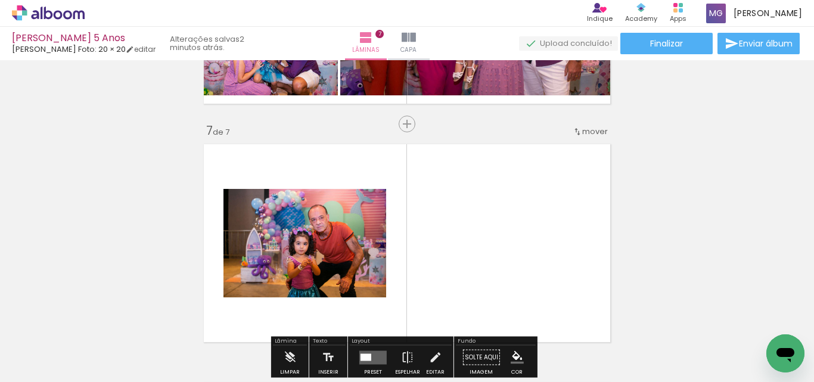
scroll to position [0, 724]
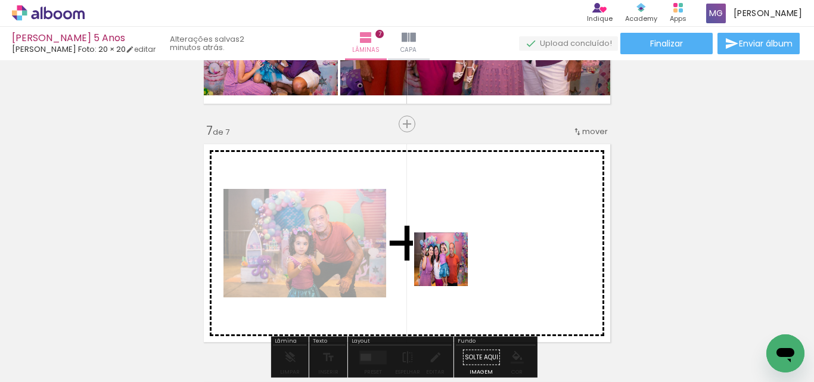
drag, startPoint x: 524, startPoint y: 347, endPoint x: 447, endPoint y: 267, distance: 110.8
click at [447, 267] on quentale-workspace at bounding box center [407, 191] width 814 height 382
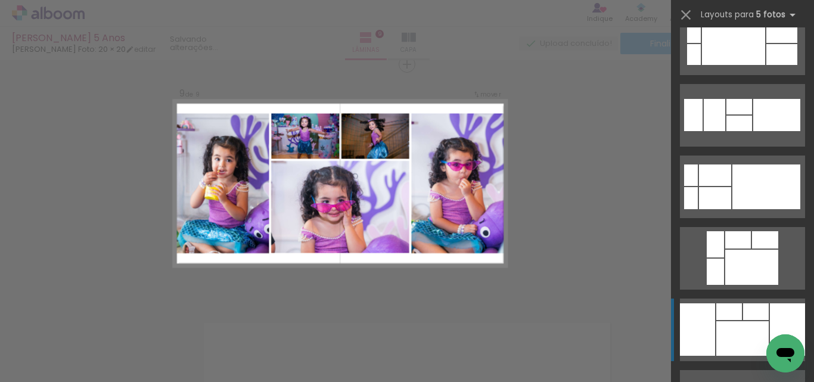
scroll to position [0, 1652]
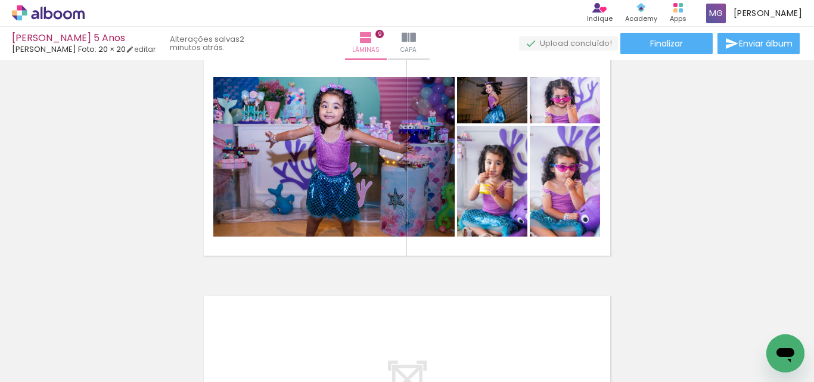
scroll to position [1922, 0]
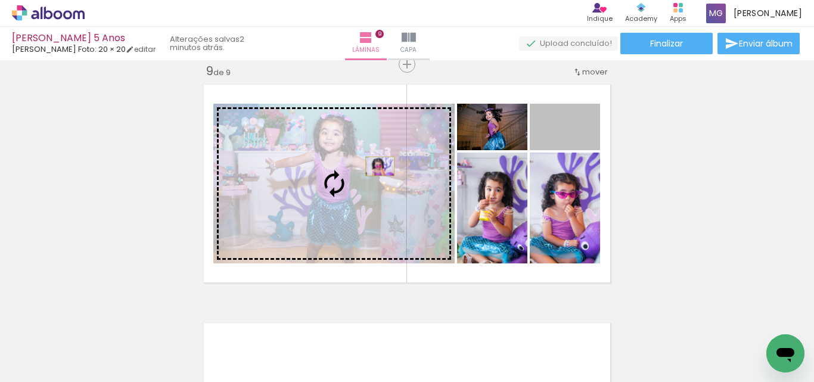
drag, startPoint x: 585, startPoint y: 136, endPoint x: 375, endPoint y: 166, distance: 211.9
click at [0, 0] on slot at bounding box center [0, 0] width 0 height 0
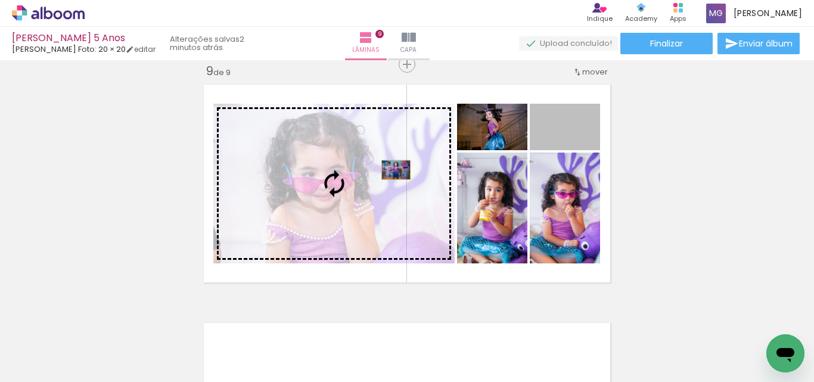
drag, startPoint x: 484, startPoint y: 151, endPoint x: 391, endPoint y: 170, distance: 94.3
click at [0, 0] on slot at bounding box center [0, 0] width 0 height 0
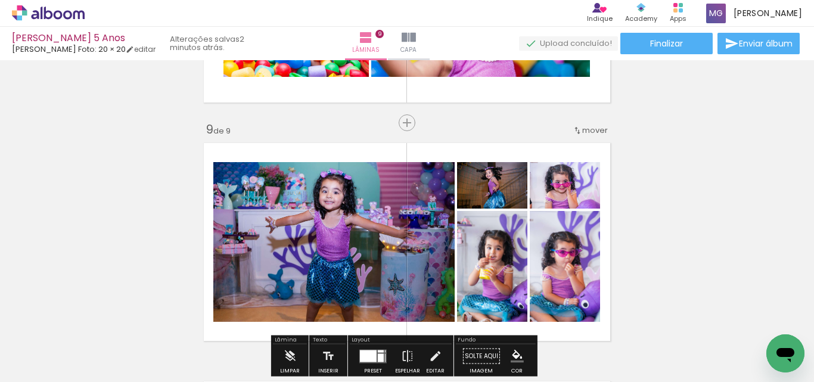
scroll to position [1862, 0]
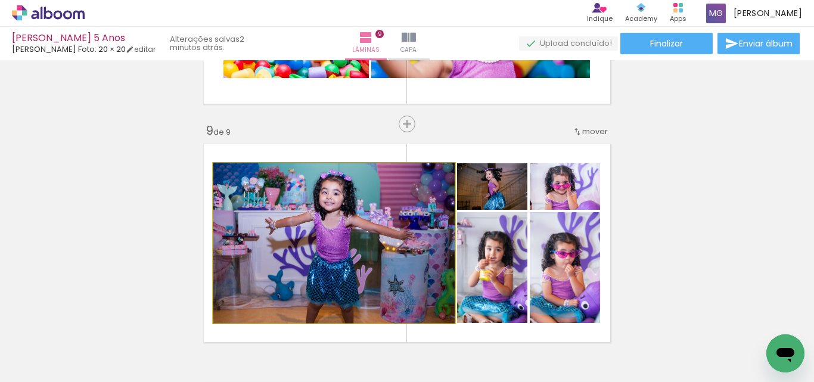
drag, startPoint x: 250, startPoint y: 175, endPoint x: 164, endPoint y: 168, distance: 86.0
type paper-slider "100"
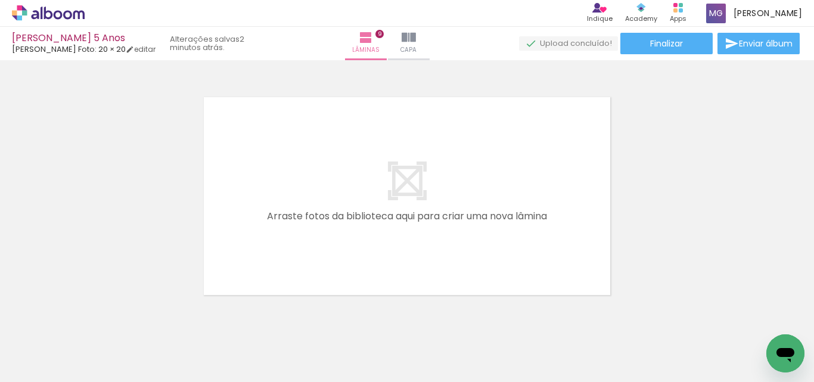
scroll to position [2160, 0]
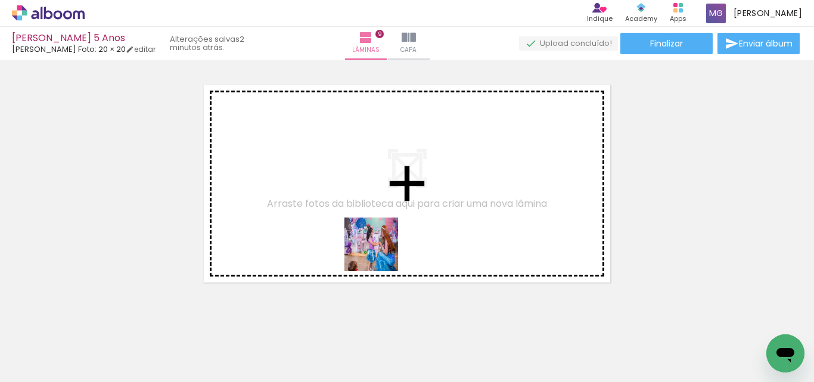
drag, startPoint x: 390, startPoint y: 270, endPoint x: 371, endPoint y: 241, distance: 34.9
click at [371, 241] on quentale-workspace at bounding box center [407, 191] width 814 height 382
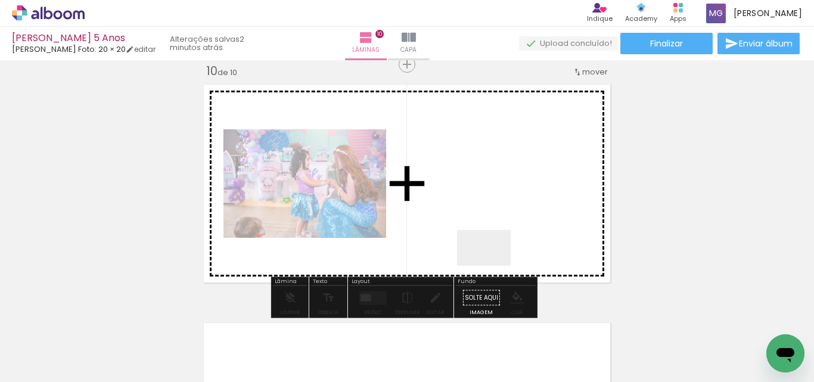
drag, startPoint x: 493, startPoint y: 281, endPoint x: 493, endPoint y: 259, distance: 21.4
click at [493, 259] on quentale-workspace at bounding box center [407, 191] width 814 height 382
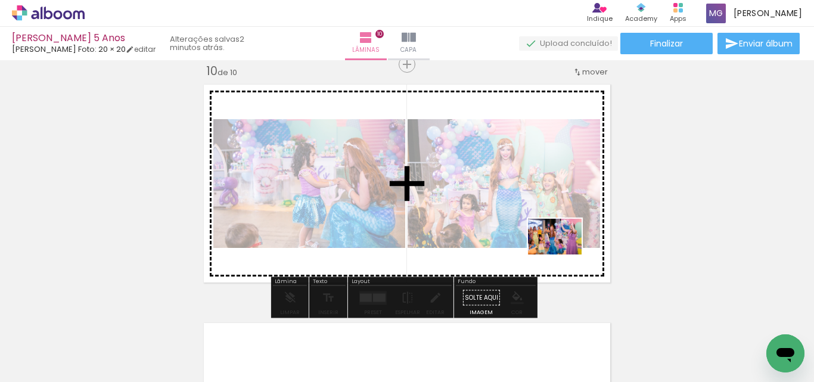
drag, startPoint x: 562, startPoint y: 273, endPoint x: 564, endPoint y: 249, distance: 23.9
click at [564, 249] on quentale-workspace at bounding box center [407, 191] width 814 height 382
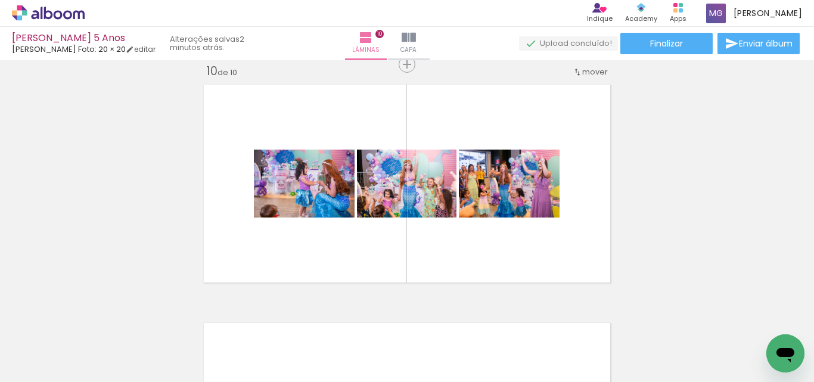
scroll to position [0, 2111]
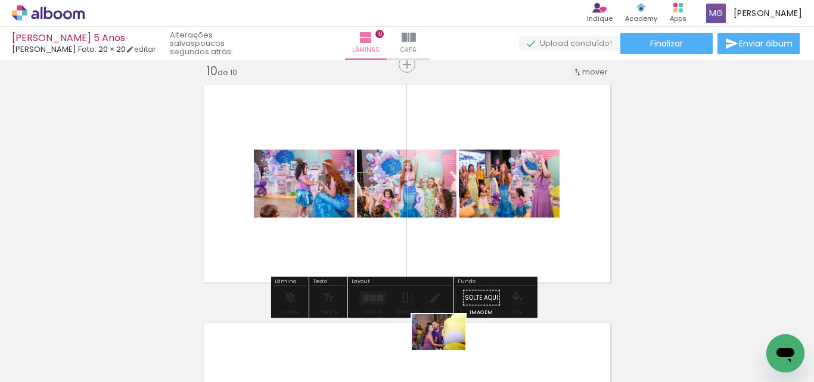
drag, startPoint x: 426, startPoint y: 355, endPoint x: 447, endPoint y: 350, distance: 22.1
click at [0, 0] on slot at bounding box center [0, 0] width 0 height 0
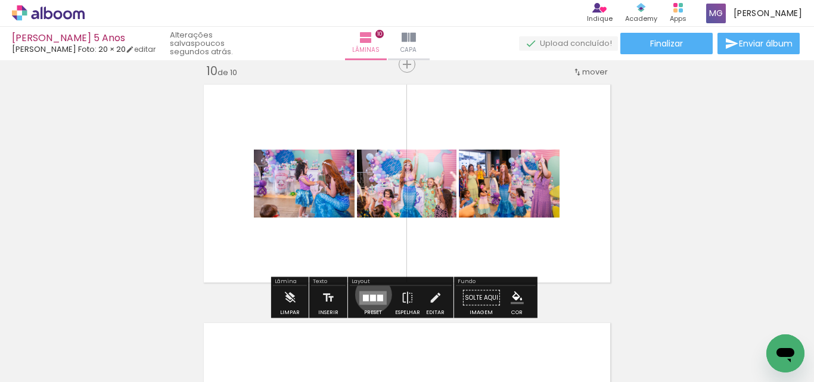
click at [371, 294] on div at bounding box center [373, 297] width 6 height 7
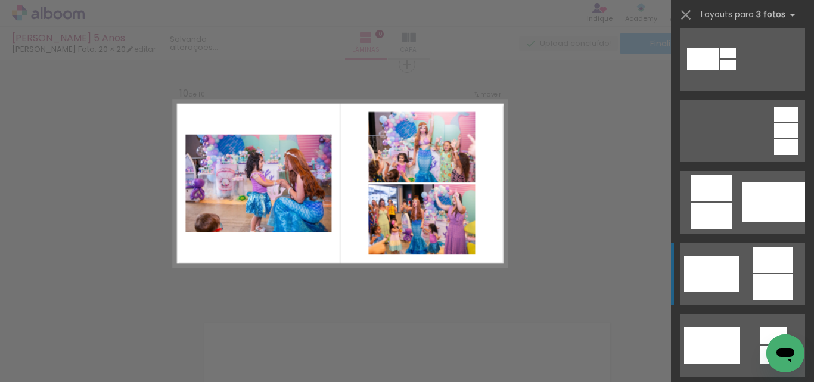
scroll to position [238, 0]
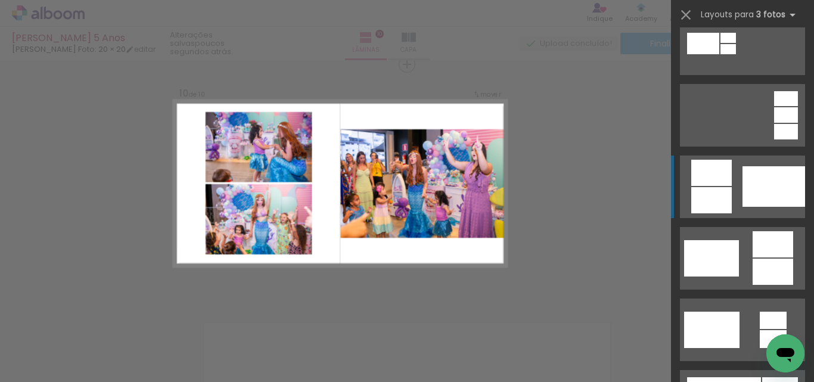
click at [742, 188] on div at bounding box center [773, 186] width 63 height 41
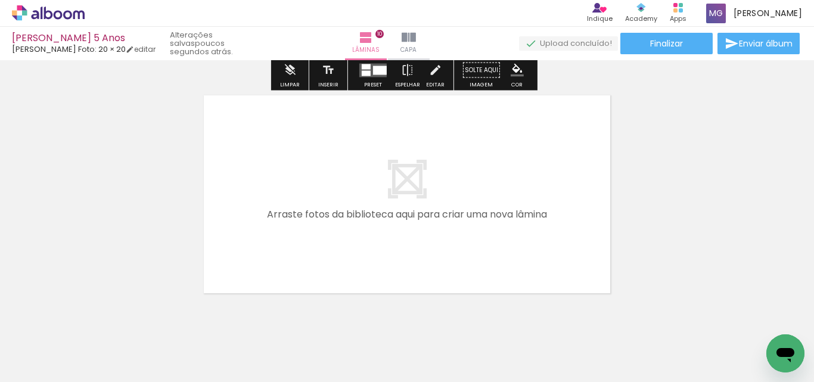
scroll to position [2398, 0]
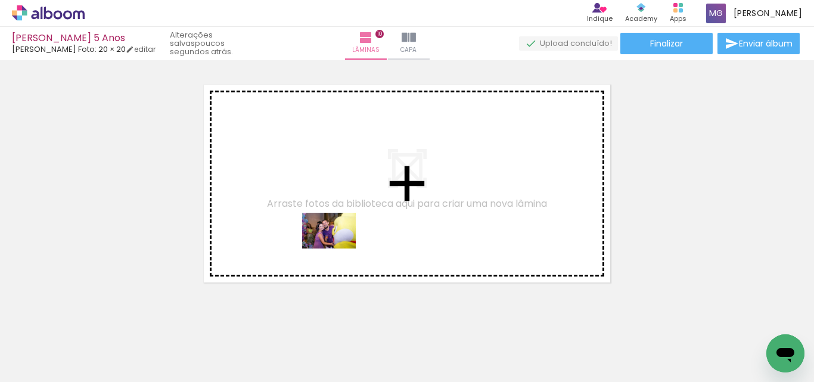
drag, startPoint x: 423, startPoint y: 348, endPoint x: 338, endPoint y: 248, distance: 131.0
click at [338, 248] on quentale-workspace at bounding box center [407, 191] width 814 height 382
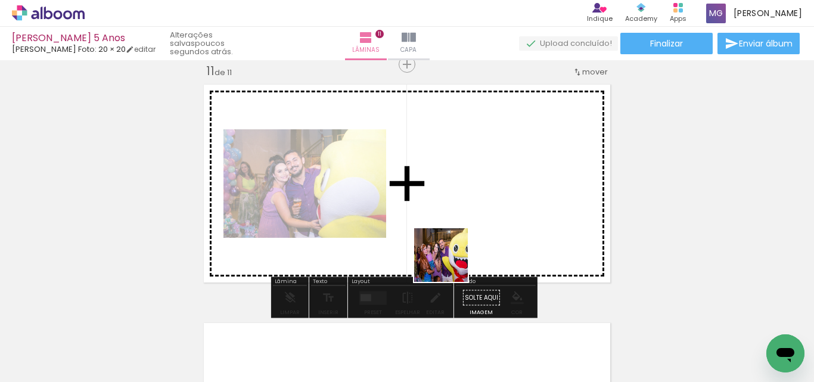
drag, startPoint x: 478, startPoint y: 294, endPoint x: 450, endPoint y: 264, distance: 41.3
click at [450, 264] on quentale-workspace at bounding box center [407, 191] width 814 height 382
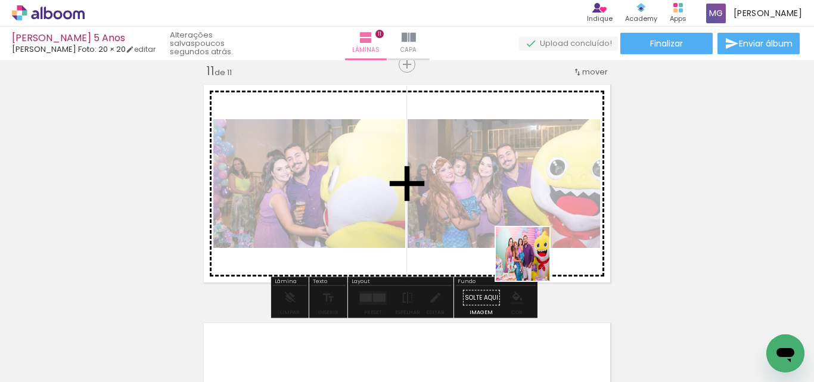
drag, startPoint x: 565, startPoint y: 346, endPoint x: 531, endPoint y: 263, distance: 89.8
click at [531, 263] on quentale-workspace at bounding box center [407, 191] width 814 height 382
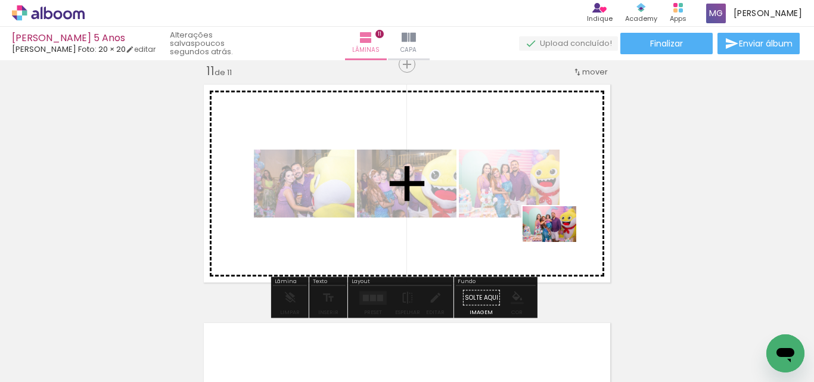
drag, startPoint x: 631, startPoint y: 343, endPoint x: 558, endPoint y: 242, distance: 124.7
click at [558, 242] on quentale-workspace at bounding box center [407, 191] width 814 height 382
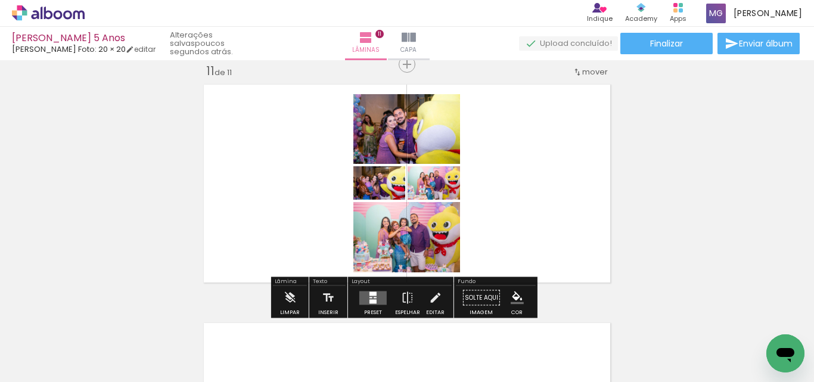
click at [375, 295] on quentale-layouter at bounding box center [372, 298] width 27 height 14
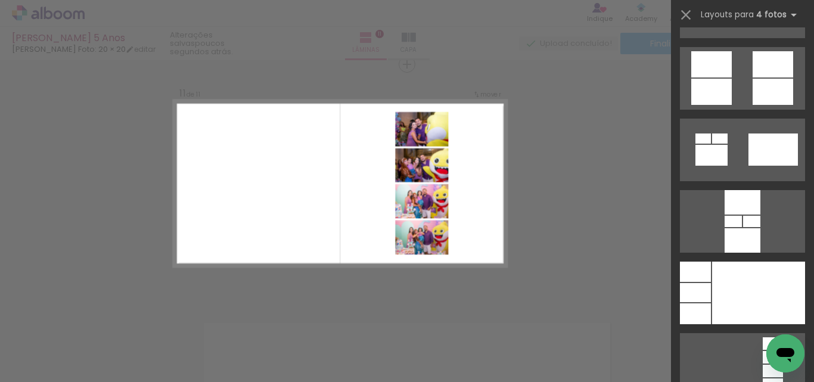
scroll to position [3634, 0]
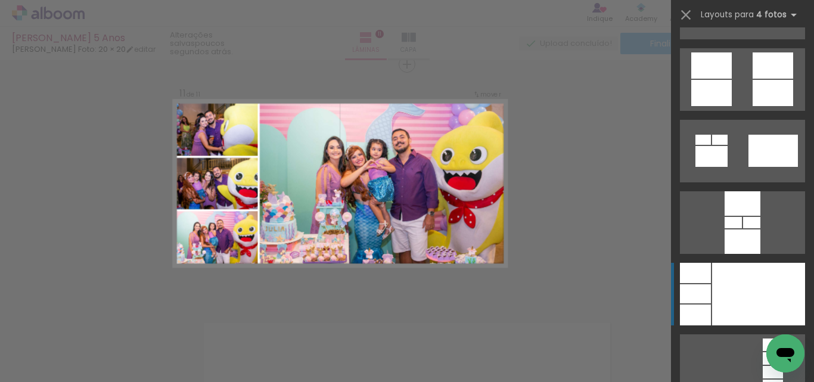
click at [726, 279] on div at bounding box center [758, 294] width 93 height 63
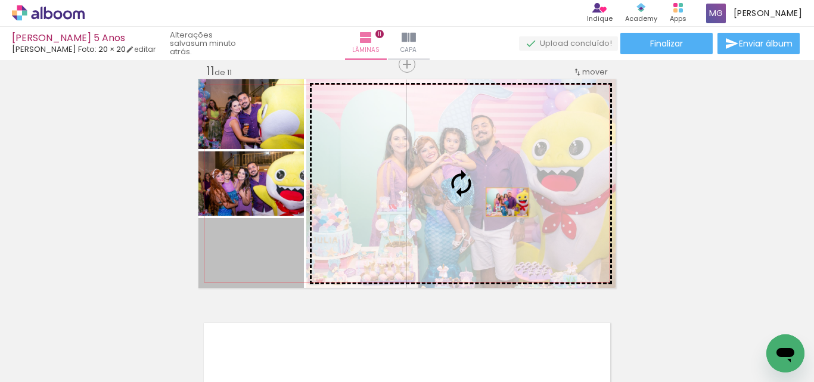
drag, startPoint x: 265, startPoint y: 266, endPoint x: 503, endPoint y: 202, distance: 246.1
click at [0, 0] on slot at bounding box center [0, 0] width 0 height 0
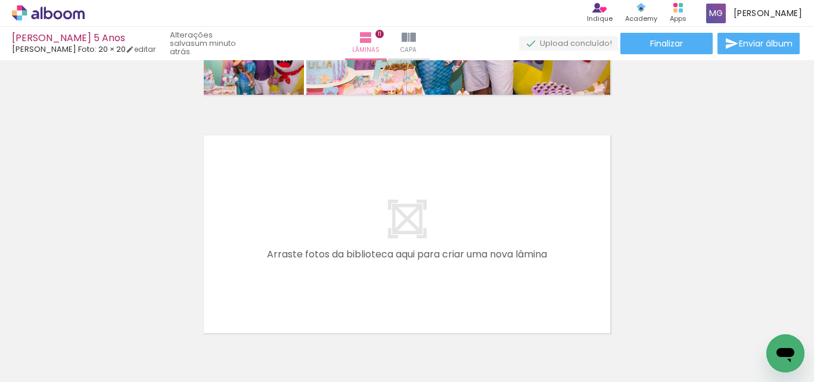
scroll to position [2637, 0]
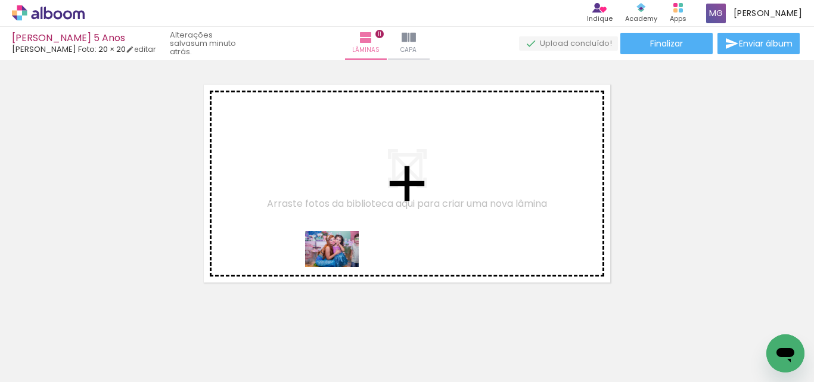
drag, startPoint x: 577, startPoint y: 351, endPoint x: 598, endPoint y: 350, distance: 20.3
click at [339, 257] on quentale-workspace at bounding box center [407, 191] width 814 height 382
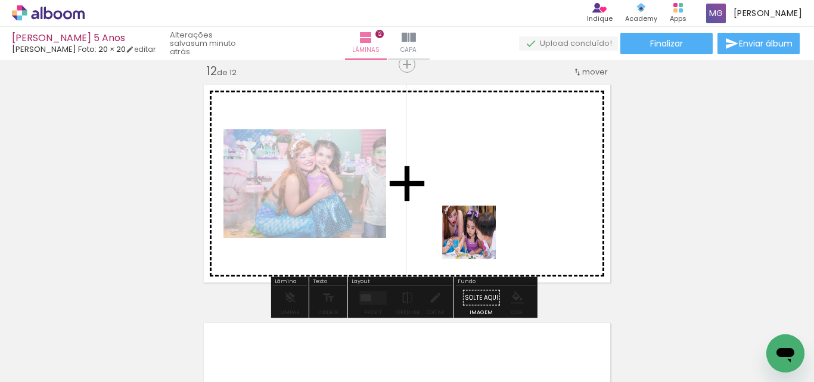
drag, startPoint x: 629, startPoint y: 354, endPoint x: 700, endPoint y: 347, distance: 71.8
click at [474, 237] on quentale-workspace at bounding box center [407, 191] width 814 height 382
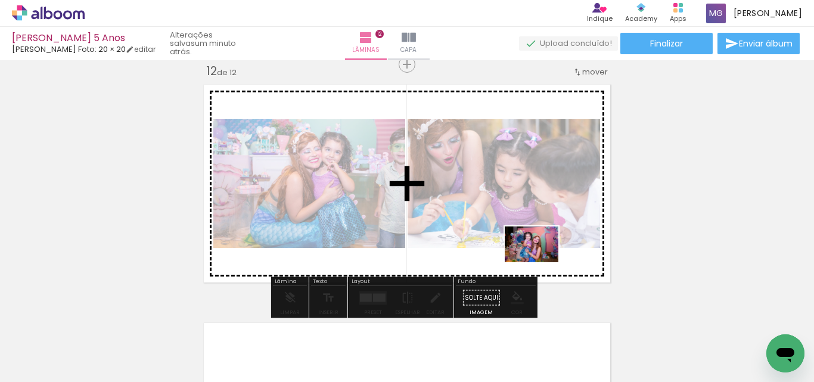
drag, startPoint x: 658, startPoint y: 313, endPoint x: 540, endPoint y: 262, distance: 128.6
click at [540, 262] on quentale-workspace at bounding box center [407, 191] width 814 height 382
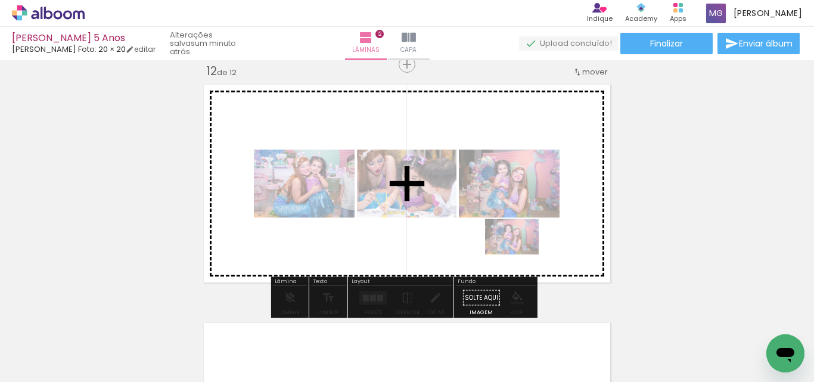
drag, startPoint x: 645, startPoint y: 294, endPoint x: 501, endPoint y: 247, distance: 151.5
click at [501, 247] on quentale-workspace at bounding box center [407, 191] width 814 height 382
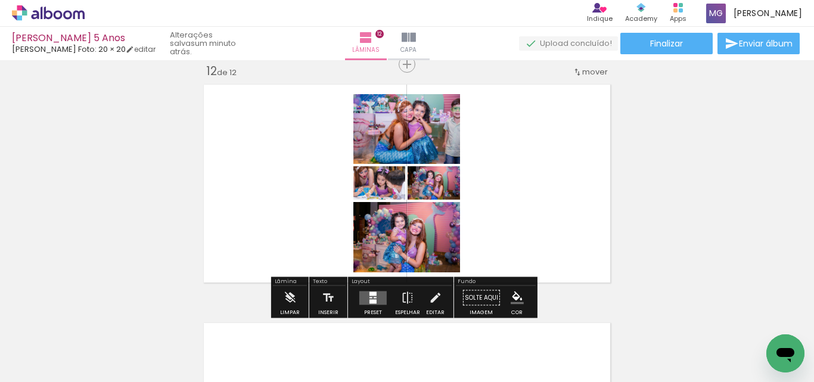
scroll to position [0, 2290]
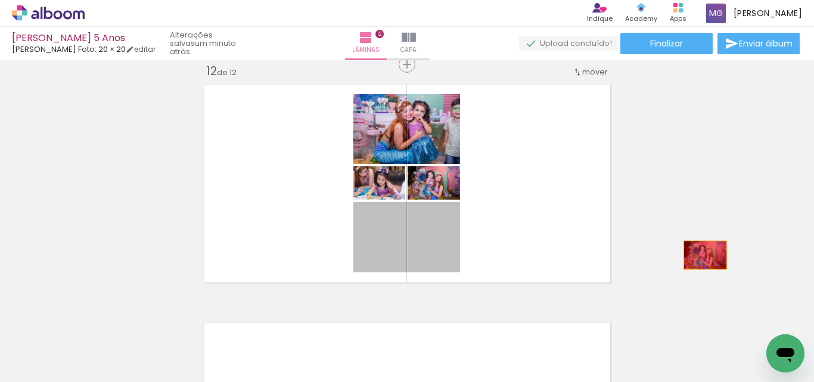
drag, startPoint x: 433, startPoint y: 245, endPoint x: 707, endPoint y: 256, distance: 274.2
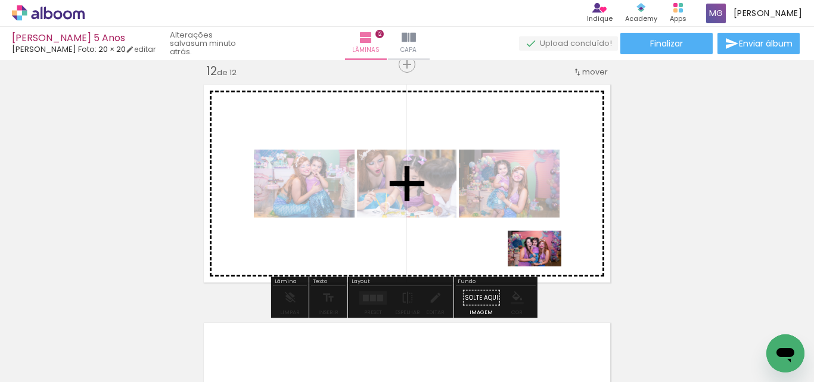
drag, startPoint x: 695, startPoint y: 334, endPoint x: 540, endPoint y: 262, distance: 170.8
click at [540, 262] on quentale-workspace at bounding box center [407, 191] width 814 height 382
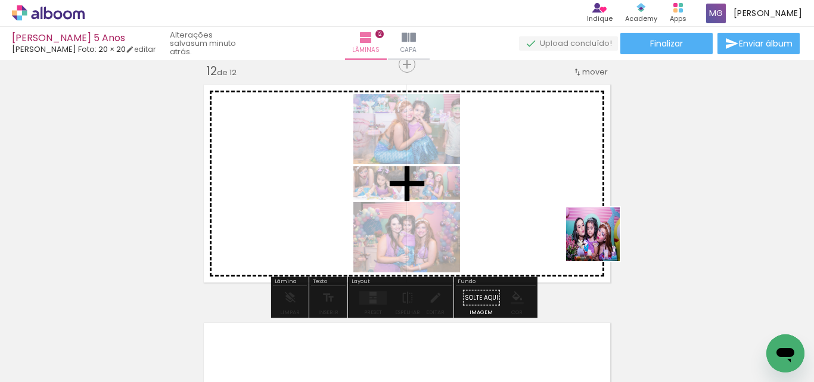
drag, startPoint x: 755, startPoint y: 335, endPoint x: 559, endPoint y: 227, distance: 224.5
click at [557, 230] on quentale-workspace at bounding box center [407, 191] width 814 height 382
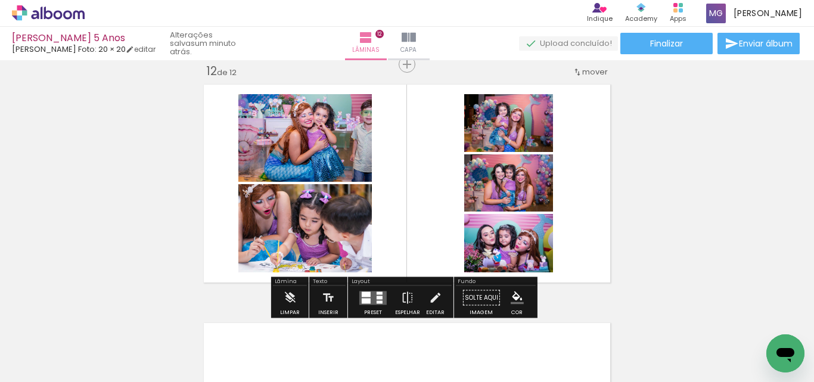
click at [377, 299] on quentale-layouter at bounding box center [372, 298] width 27 height 14
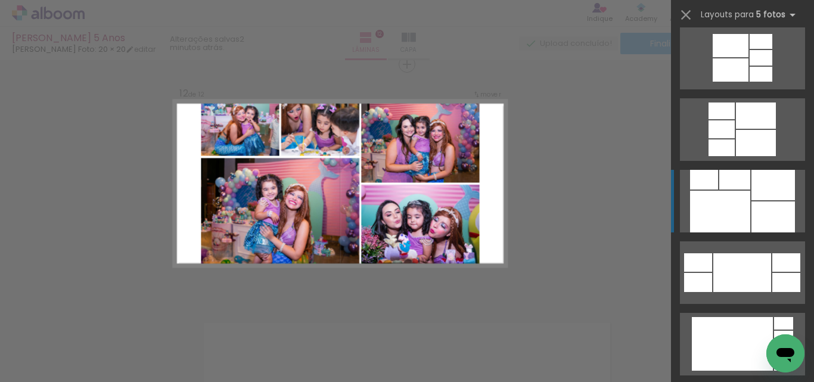
scroll to position [1251, 0]
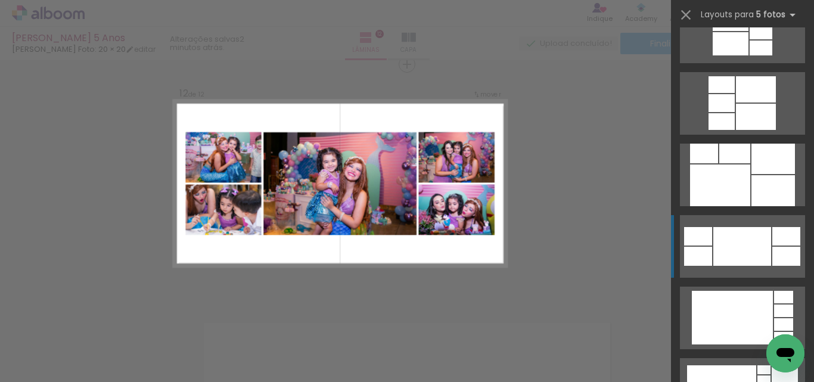
click at [729, 250] on div at bounding box center [742, 246] width 58 height 39
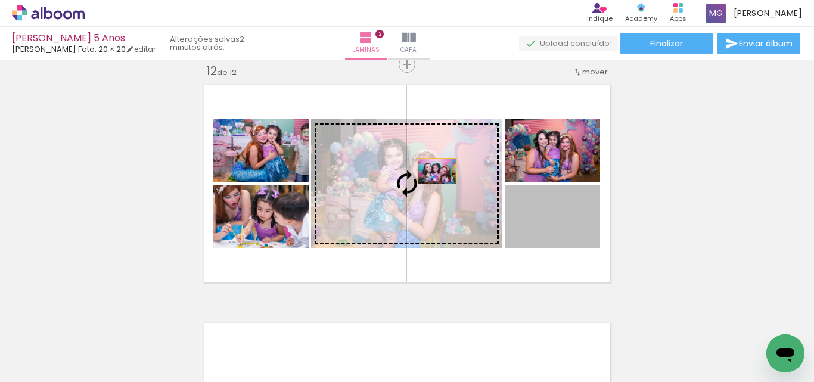
drag, startPoint x: 583, startPoint y: 207, endPoint x: 431, endPoint y: 171, distance: 156.2
click at [0, 0] on slot at bounding box center [0, 0] width 0 height 0
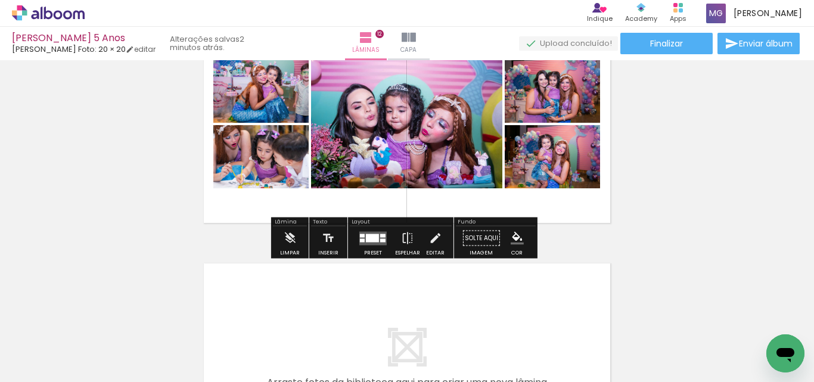
scroll to position [2577, 0]
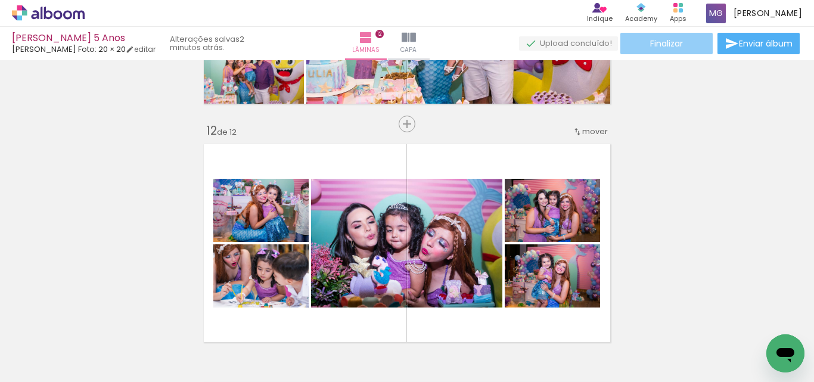
click at [692, 44] on paper-button "Finalizar" at bounding box center [666, 43] width 92 height 21
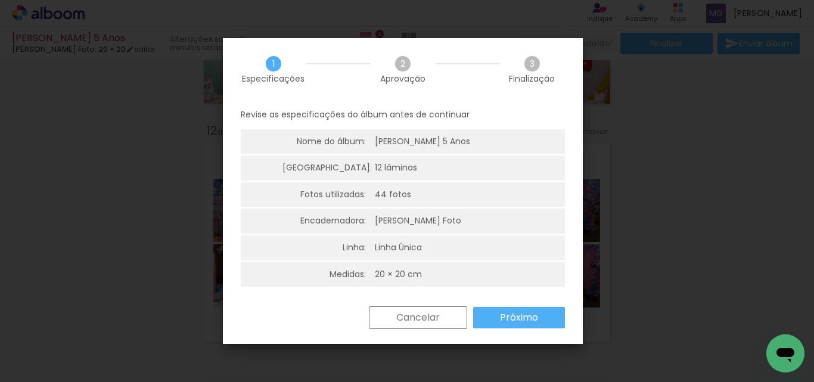
click at [489, 309] on paper-button "Próximo" at bounding box center [519, 317] width 92 height 21
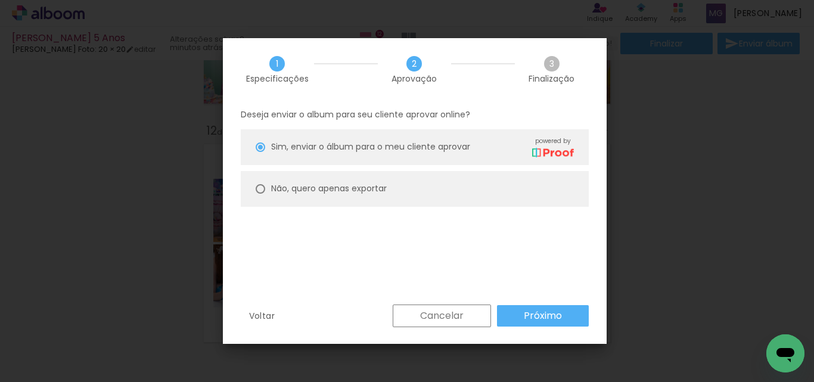
click at [520, 313] on paper-button "Próximo" at bounding box center [543, 315] width 92 height 21
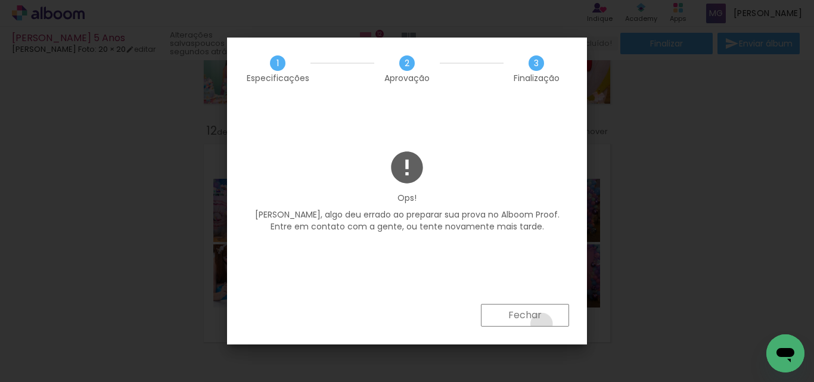
click at [542, 323] on paper-button "Fechar" at bounding box center [525, 315] width 88 height 23
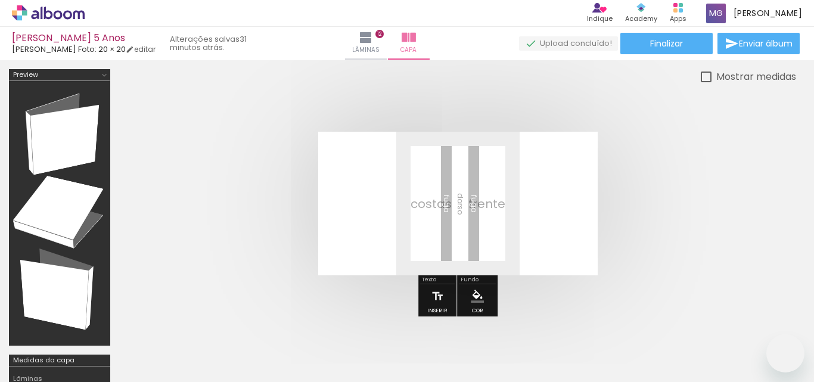
click at [435, 172] on quentale-layouter at bounding box center [457, 204] width 279 height 144
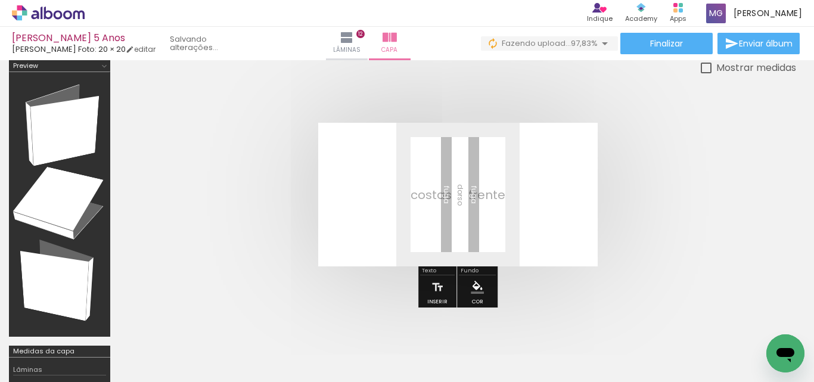
scroll to position [0, 2357]
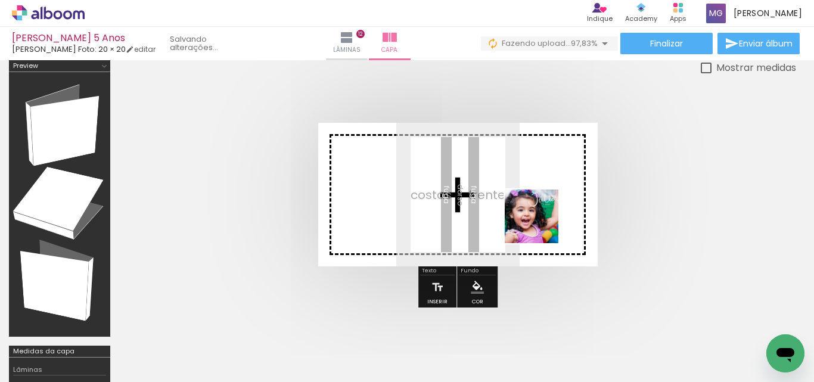
drag, startPoint x: 744, startPoint y: 325, endPoint x: 540, endPoint y: 225, distance: 227.0
click at [540, 225] on quentale-workspace at bounding box center [407, 191] width 814 height 382
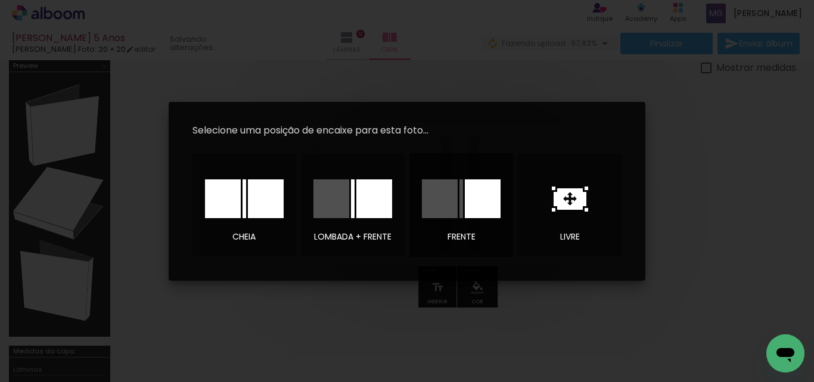
click at [453, 204] on div at bounding box center [440, 198] width 36 height 39
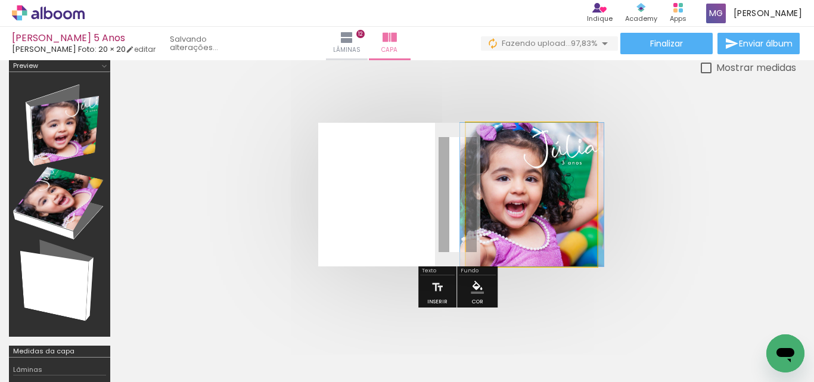
click at [506, 210] on quentale-photo at bounding box center [532, 195] width 132 height 144
drag, startPoint x: 545, startPoint y: 217, endPoint x: 545, endPoint y: 223, distance: 6.6
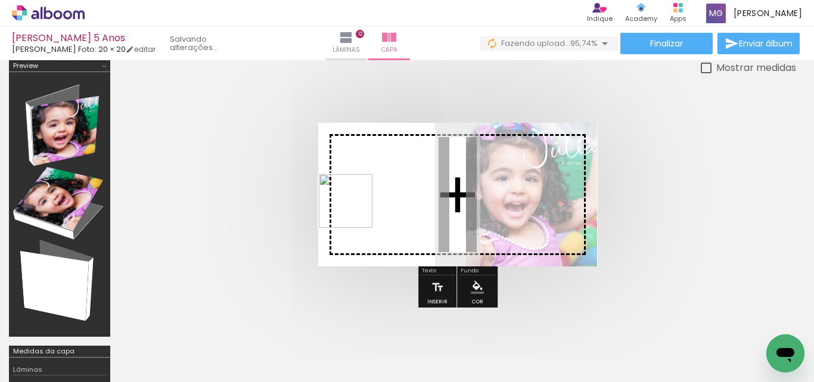
drag, startPoint x: 811, startPoint y: 337, endPoint x: 350, endPoint y: 208, distance: 478.7
click at [350, 208] on quentale-workspace at bounding box center [407, 191] width 814 height 382
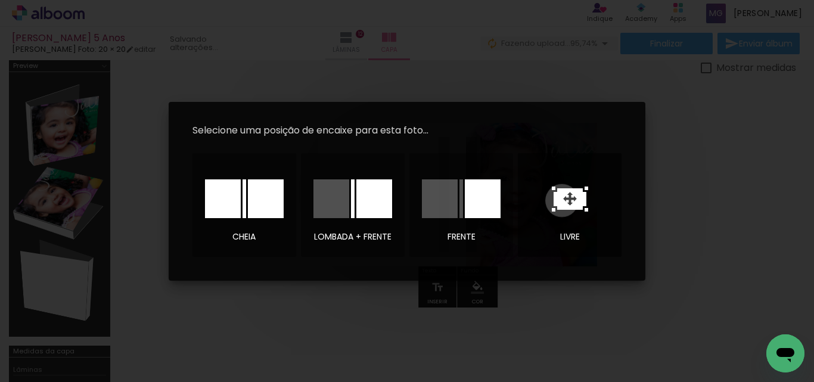
click at [562, 200] on icon at bounding box center [569, 198] width 33 height 21
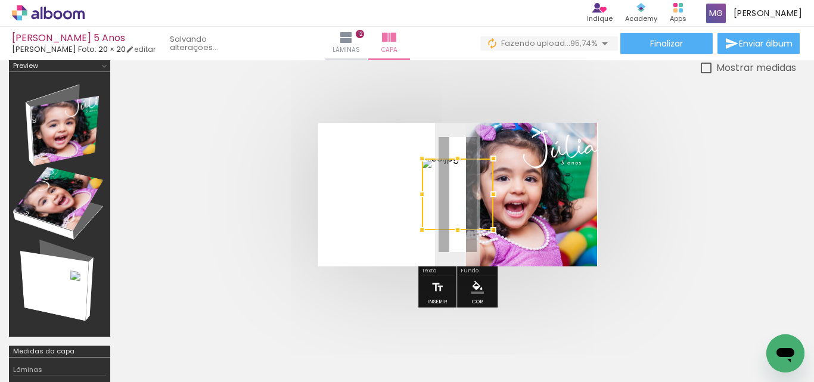
click at [431, 204] on div at bounding box center [422, 194] width 24 height 24
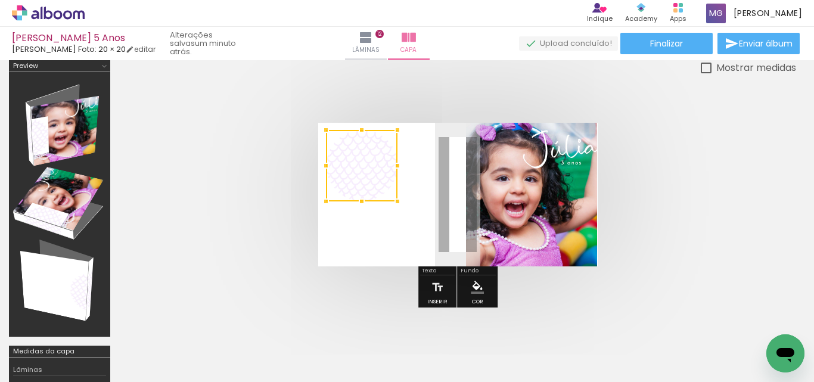
drag, startPoint x: 455, startPoint y: 203, endPoint x: 359, endPoint y: 175, distance: 100.1
click at [359, 175] on div at bounding box center [361, 165] width 71 height 71
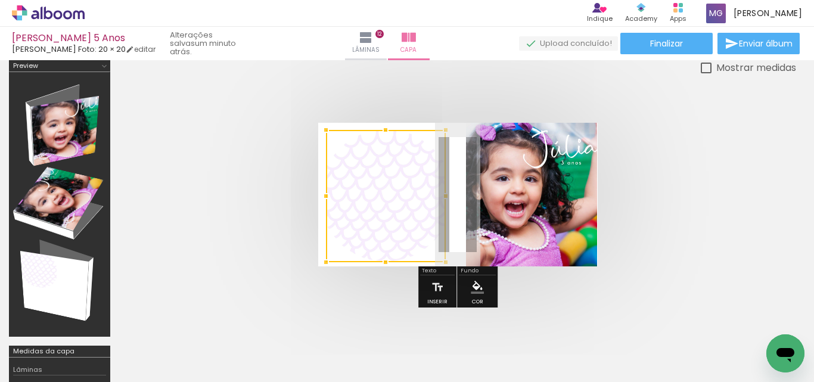
drag, startPoint x: 401, startPoint y: 206, endPoint x: 449, endPoint y: 253, distance: 67.4
click at [449, 253] on div at bounding box center [446, 262] width 24 height 24
click at [714, 233] on quentale-cover at bounding box center [457, 195] width 581 height 144
click at [552, 200] on quentale-photo at bounding box center [532, 195] width 132 height 144
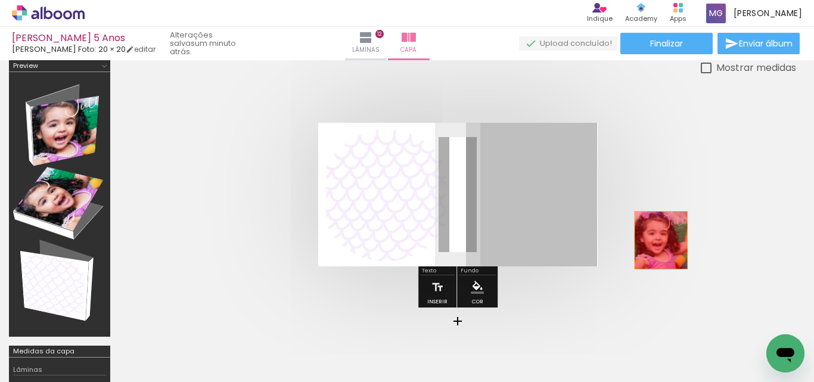
drag, startPoint x: 552, startPoint y: 204, endPoint x: 662, endPoint y: 241, distance: 116.8
click at [662, 241] on quentale-cover at bounding box center [457, 195] width 581 height 144
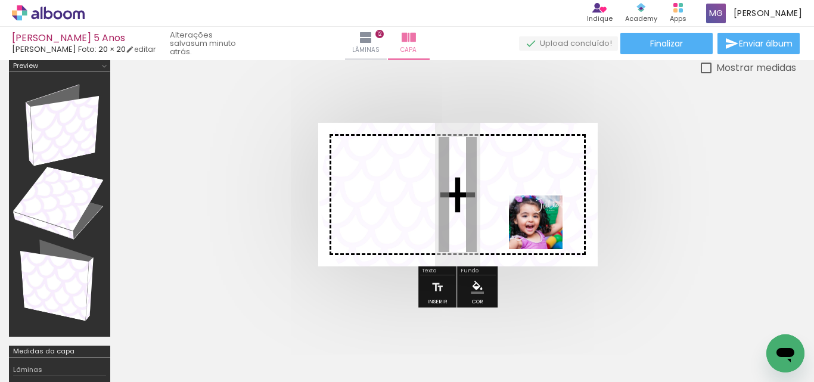
drag, startPoint x: 750, startPoint y: 347, endPoint x: 545, endPoint y: 231, distance: 236.1
click at [545, 231] on quentale-workspace at bounding box center [407, 191] width 814 height 382
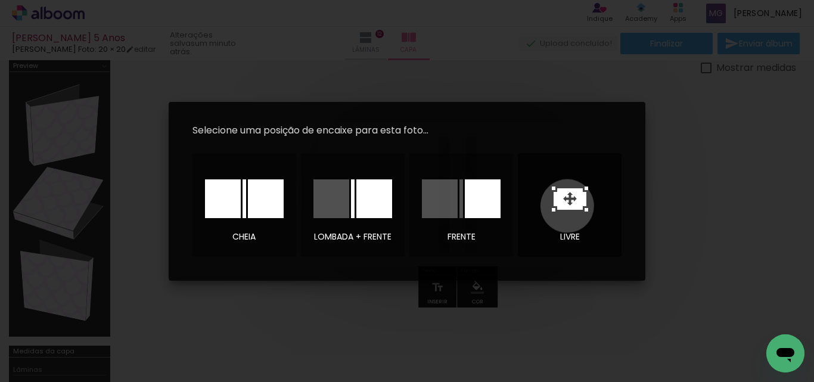
click at [567, 206] on icon at bounding box center [569, 198] width 33 height 21
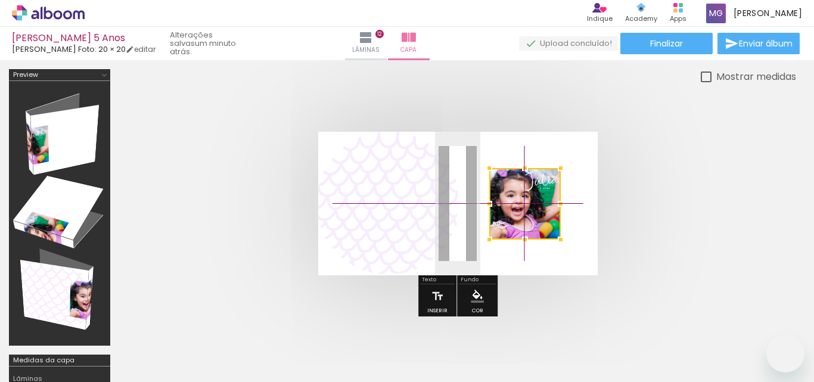
click at [512, 168] on div at bounding box center [524, 203] width 71 height 71
click at [640, 216] on quentale-cover at bounding box center [457, 204] width 581 height 144
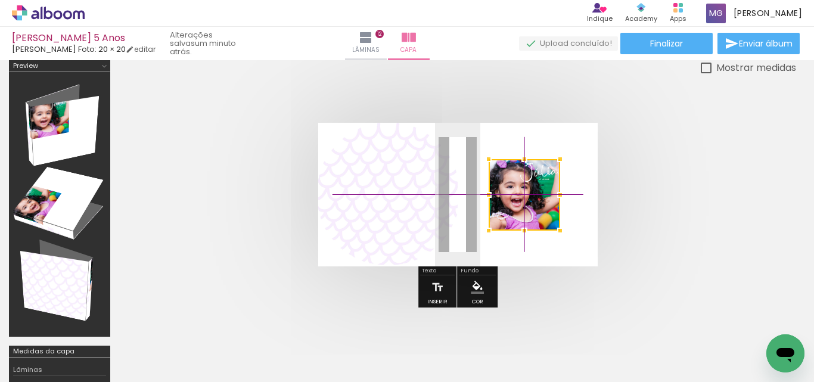
scroll to position [0, 2357]
drag, startPoint x: 514, startPoint y: 181, endPoint x: 534, endPoint y: 192, distance: 23.2
click at [534, 192] on div at bounding box center [524, 194] width 71 height 71
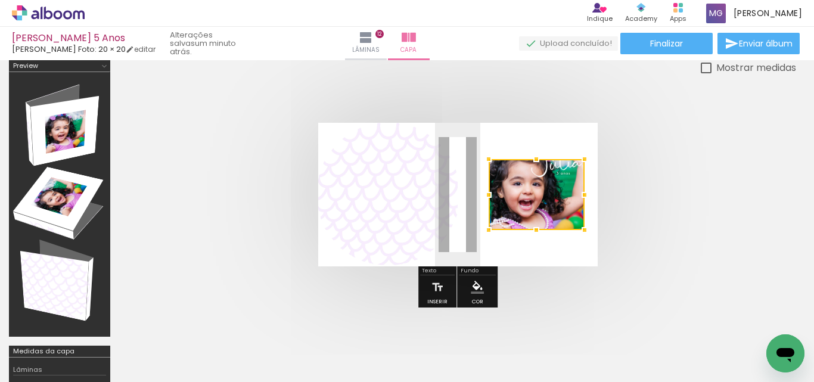
drag, startPoint x: 562, startPoint y: 234, endPoint x: 590, endPoint y: 255, distance: 34.8
click at [590, 255] on album-spread at bounding box center [457, 195] width 279 height 144
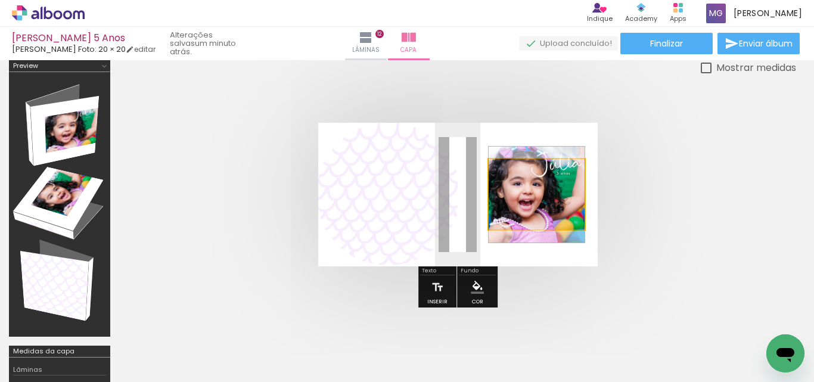
click at [539, 229] on quentale-photo at bounding box center [537, 194] width 96 height 71
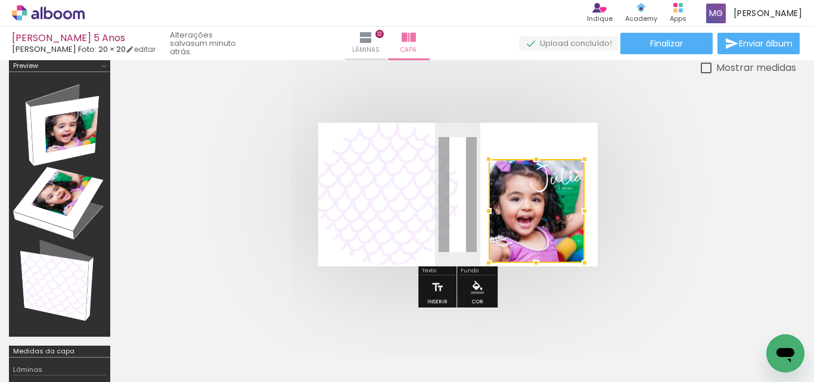
drag, startPoint x: 540, startPoint y: 234, endPoint x: 542, endPoint y: 252, distance: 18.6
click at [542, 252] on div at bounding box center [536, 263] width 24 height 24
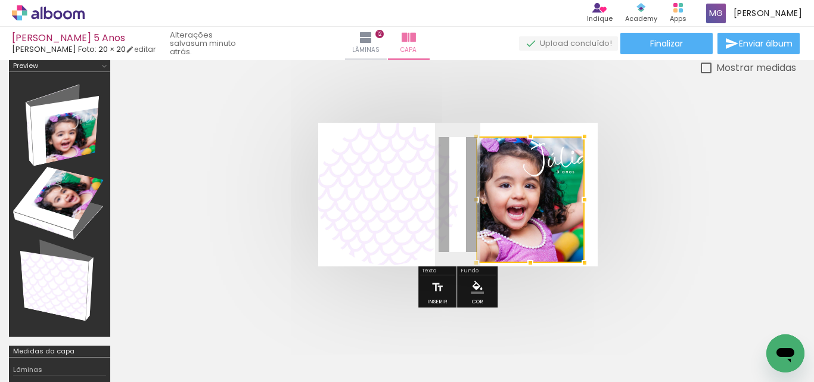
drag, startPoint x: 490, startPoint y: 160, endPoint x: 478, endPoint y: 152, distance: 15.0
click at [478, 152] on div at bounding box center [530, 199] width 108 height 126
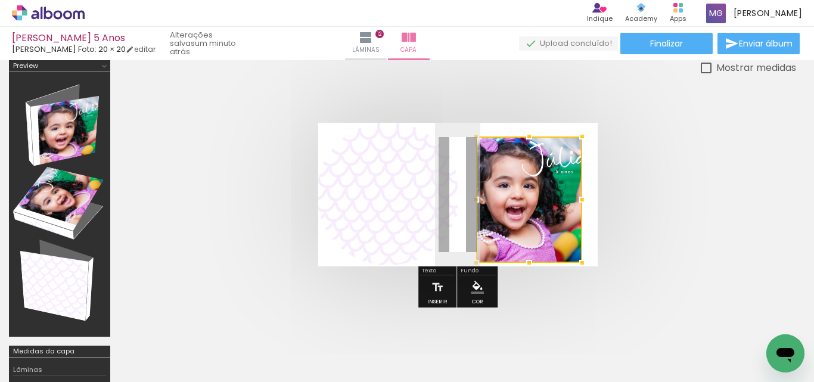
click at [583, 202] on div at bounding box center [582, 200] width 24 height 24
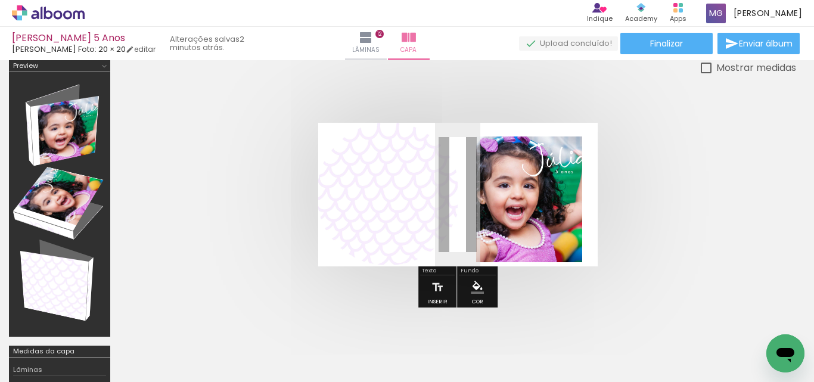
click at [535, 242] on quentale-photo at bounding box center [529, 199] width 106 height 126
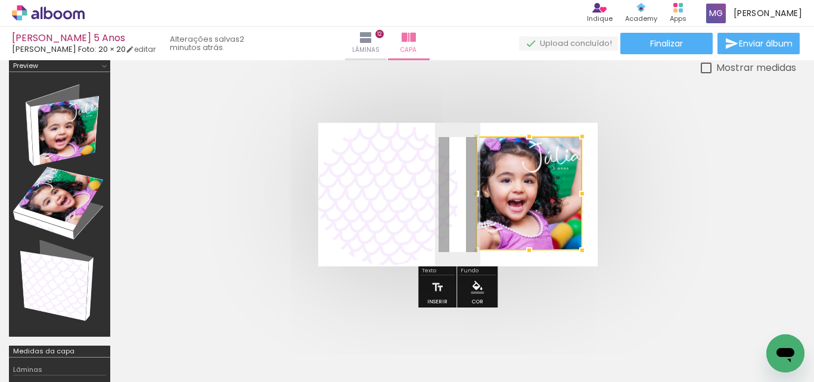
drag, startPoint x: 532, startPoint y: 264, endPoint x: 534, endPoint y: 251, distance: 12.7
click at [534, 251] on div at bounding box center [529, 250] width 24 height 24
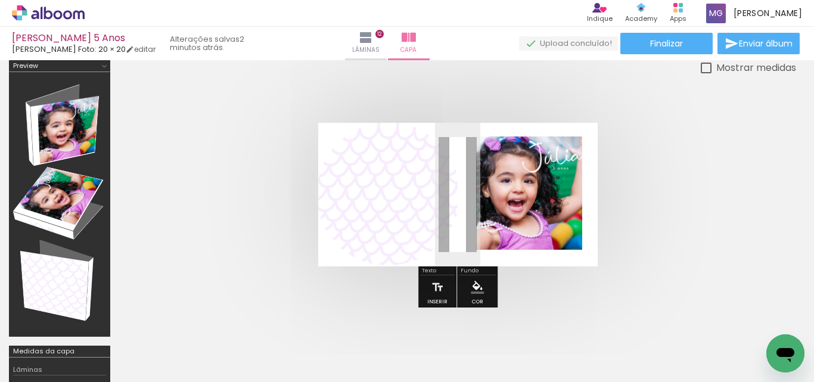
click at [575, 242] on quentale-photo at bounding box center [529, 193] width 106 height 114
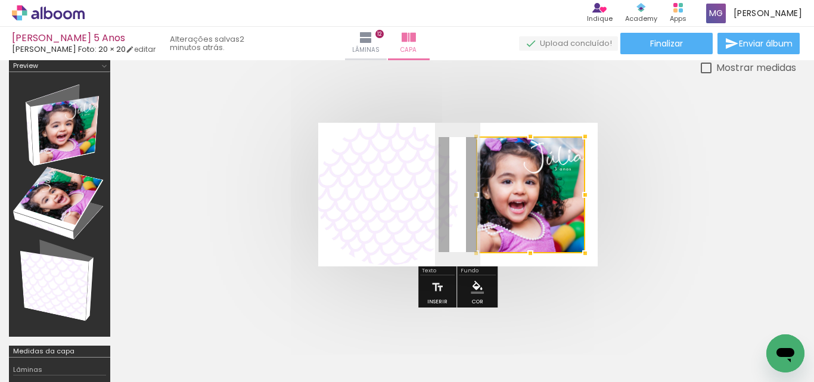
click at [583, 250] on div at bounding box center [585, 253] width 24 height 24
click at [668, 242] on quentale-cover at bounding box center [457, 195] width 581 height 144
click at [668, 241] on quentale-cover at bounding box center [457, 195] width 581 height 144
click at [676, 234] on quentale-cover at bounding box center [457, 195] width 581 height 144
click at [720, 235] on quentale-cover at bounding box center [457, 195] width 581 height 144
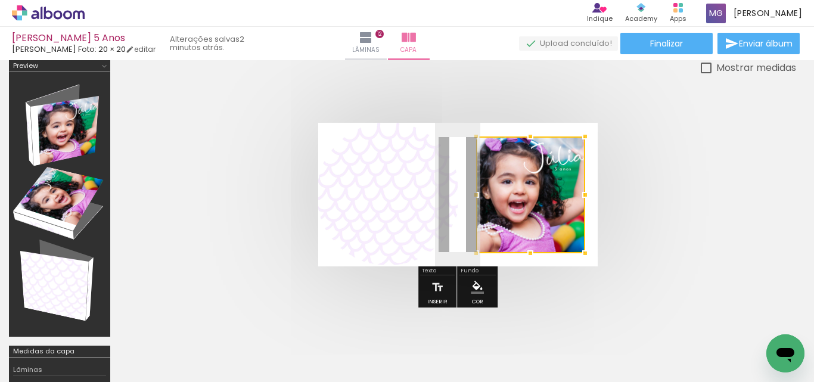
click at [720, 235] on quentale-cover at bounding box center [457, 195] width 581 height 144
click at [640, 283] on div at bounding box center [457, 194] width 677 height 239
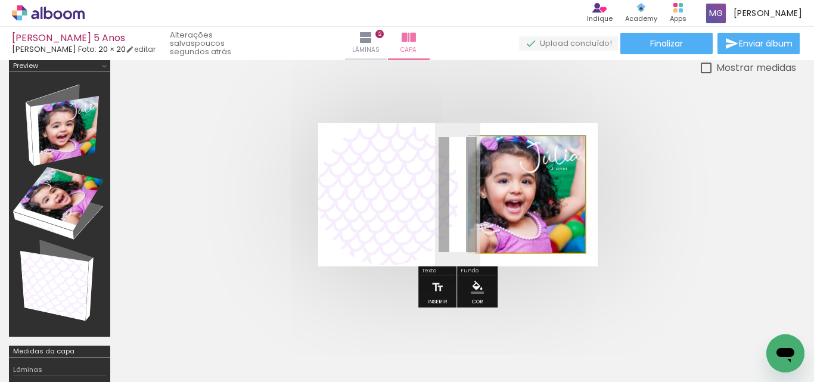
drag, startPoint x: 487, startPoint y: 191, endPoint x: 472, endPoint y: 190, distance: 14.9
click at [472, 190] on quentale-layouter at bounding box center [457, 195] width 279 height 144
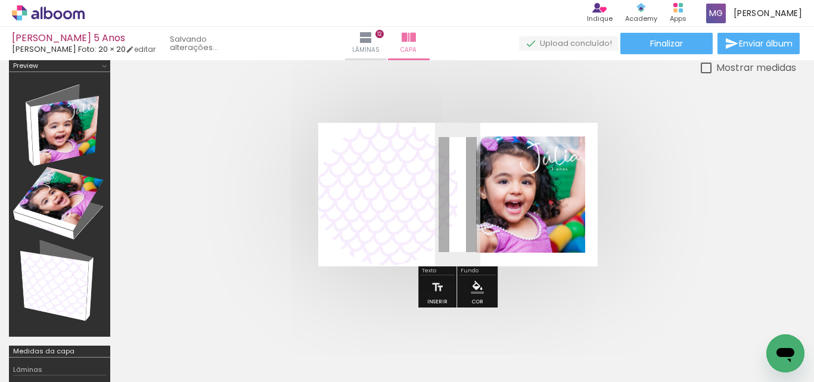
click at [734, 192] on quentale-cover at bounding box center [457, 195] width 581 height 144
click at [514, 209] on quentale-photo at bounding box center [530, 194] width 109 height 117
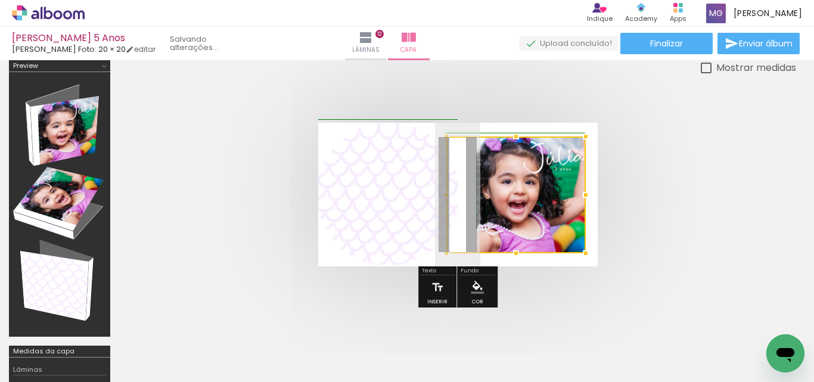
drag, startPoint x: 472, startPoint y: 197, endPoint x: 452, endPoint y: 196, distance: 19.7
click at [452, 196] on div at bounding box center [446, 195] width 24 height 24
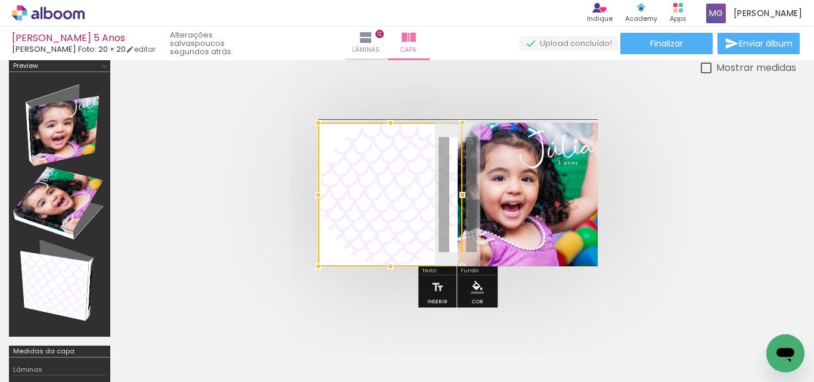
click at [462, 192] on div at bounding box center [462, 195] width 24 height 24
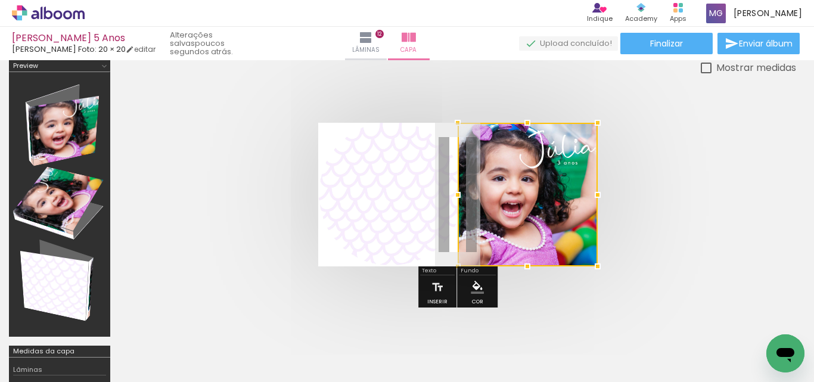
click at [679, 193] on quentale-cover at bounding box center [457, 195] width 581 height 144
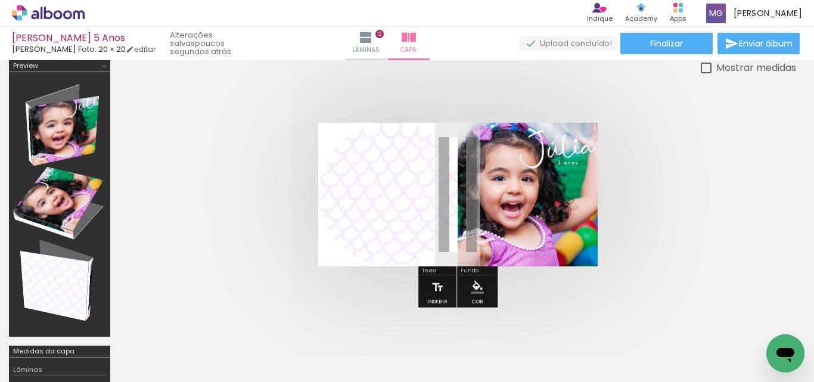
click at [674, 186] on quentale-cover at bounding box center [457, 195] width 581 height 144
click at [676, 39] on span "Finalizar" at bounding box center [666, 43] width 33 height 8
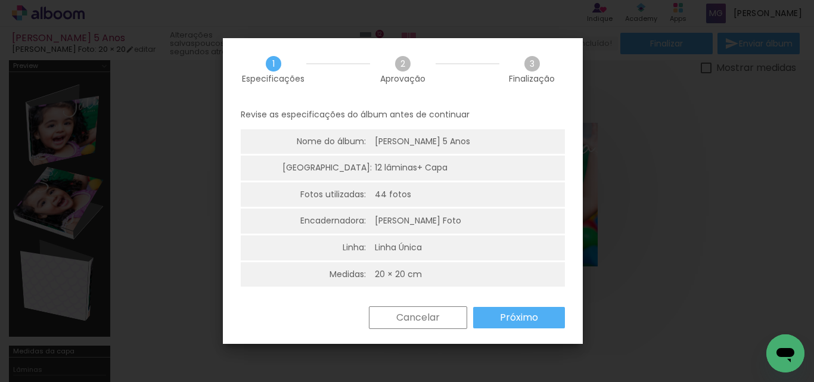
click at [0, 0] on slot "Próximo" at bounding box center [0, 0] width 0 height 0
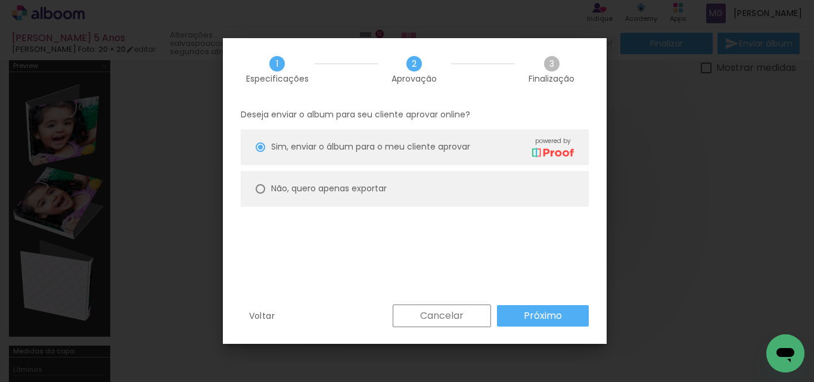
click at [0, 0] on slot "Não, quero apenas exportar" at bounding box center [0, 0] width 0 height 0
type paper-radio-button "on"
click at [522, 322] on paper-button "Próximo" at bounding box center [543, 315] width 92 height 21
type input "Alta, 300 DPI"
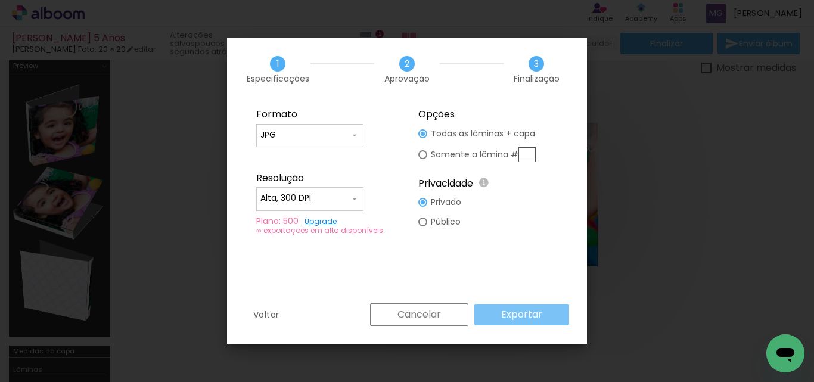
click at [0, 0] on slot "Exportar" at bounding box center [0, 0] width 0 height 0
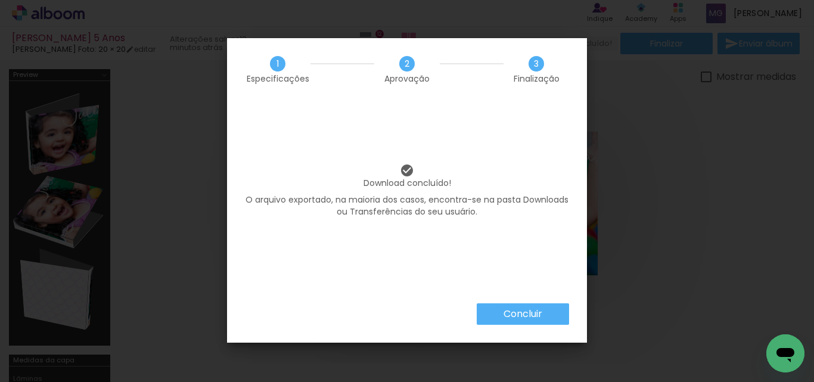
scroll to position [9, 0]
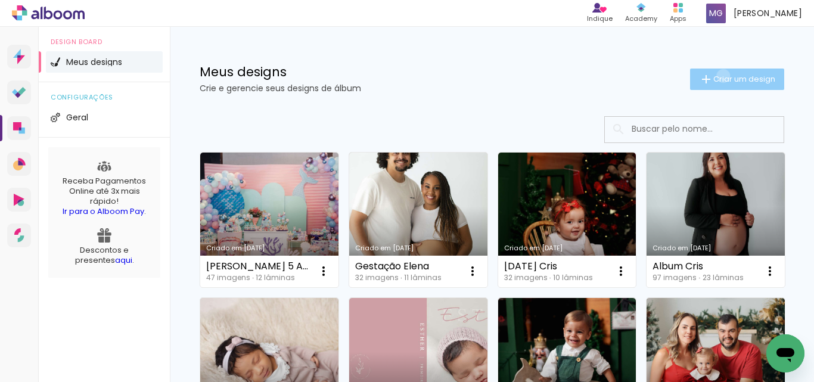
click at [713, 76] on span "Criar um design" at bounding box center [744, 79] width 62 height 8
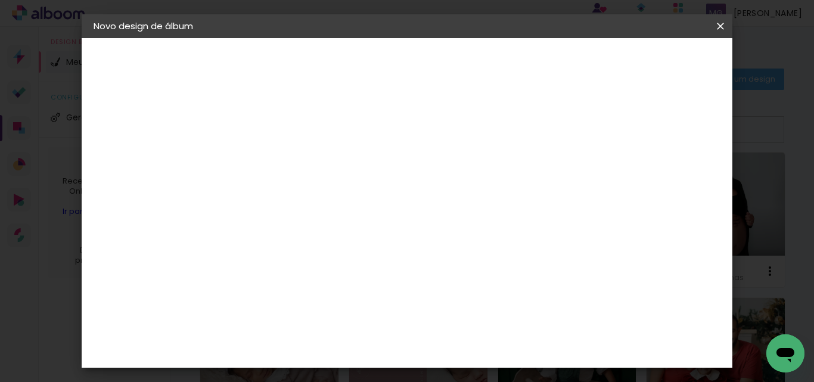
click at [322, 176] on div at bounding box center [288, 161] width 68 height 90
click at [288, 154] on input at bounding box center [288, 160] width 0 height 18
click at [717, 24] on iron-icon at bounding box center [720, 26] width 14 height 12
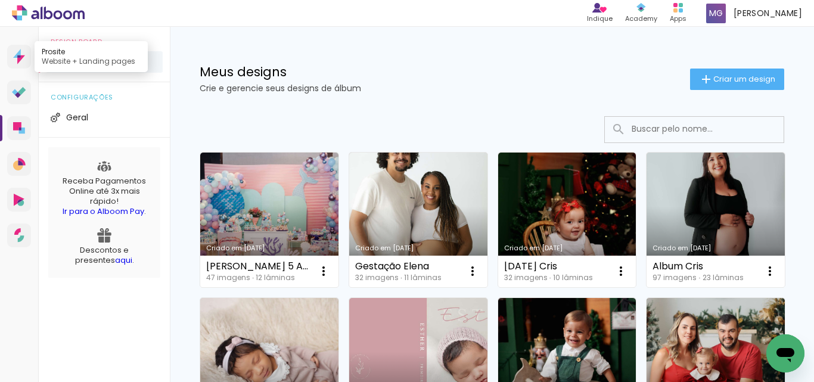
click at [18, 62] on icon at bounding box center [21, 59] width 8 height 9
